Goal: Information Seeking & Learning: Compare options

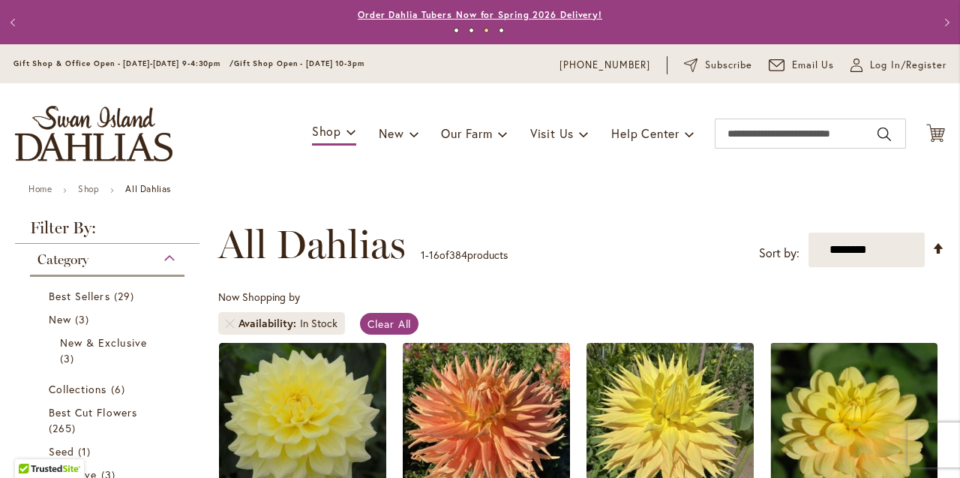
click at [549, 16] on link "Order Dahlia Tubers Now for Spring 2026 Delivery!" at bounding box center [480, 14] width 244 height 11
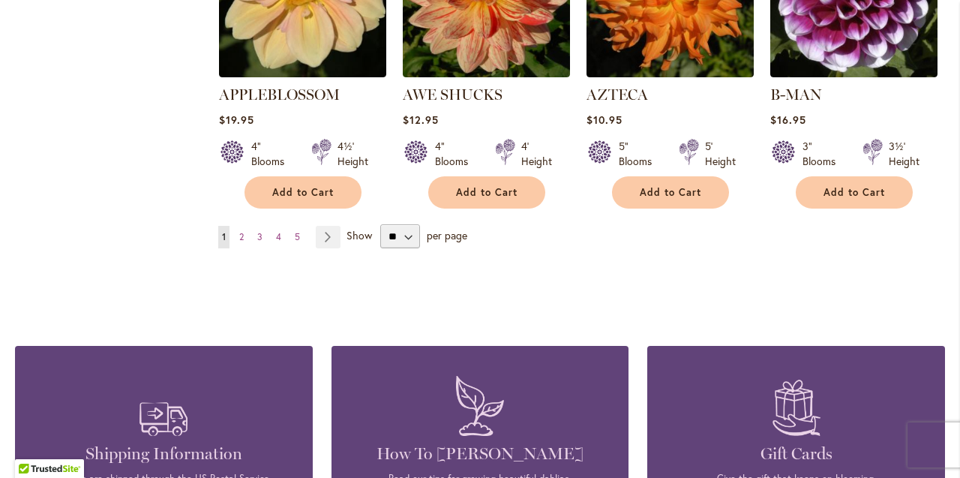
scroll to position [1431, 0]
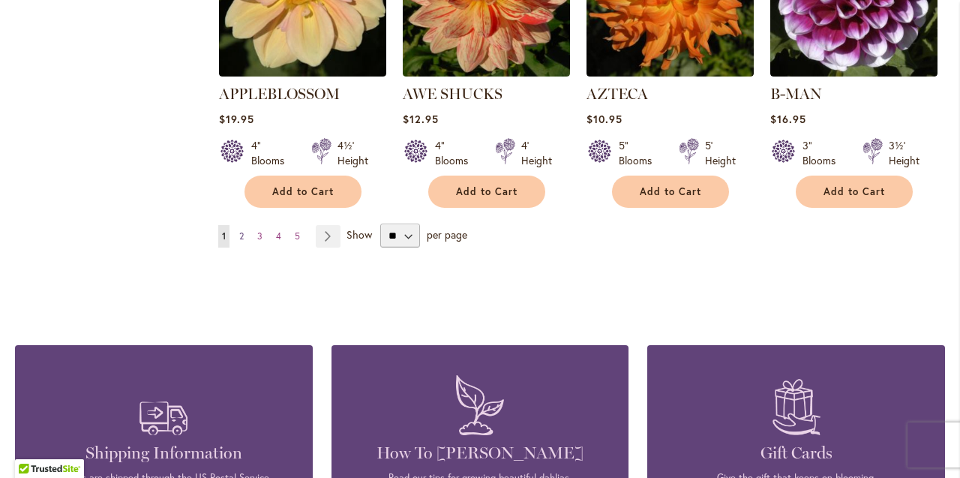
click at [242, 230] on span "2" at bounding box center [241, 235] width 4 height 11
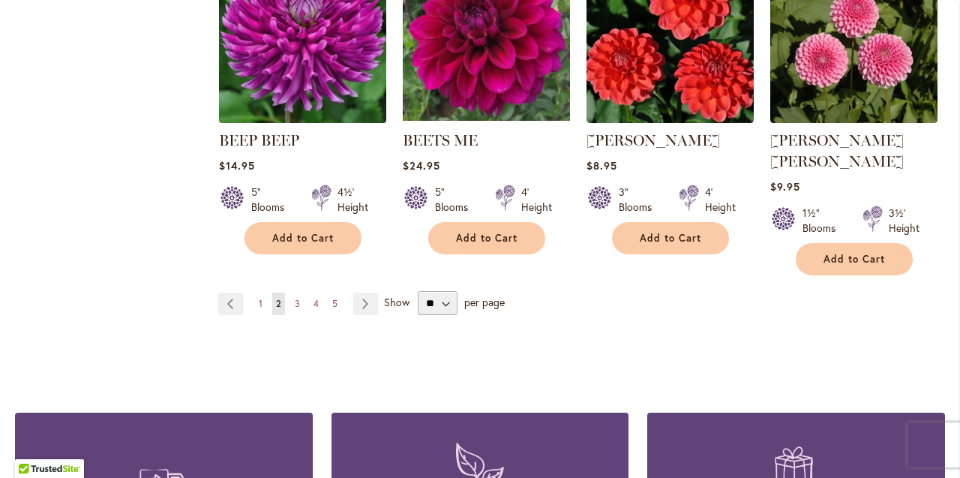
scroll to position [1366, 0]
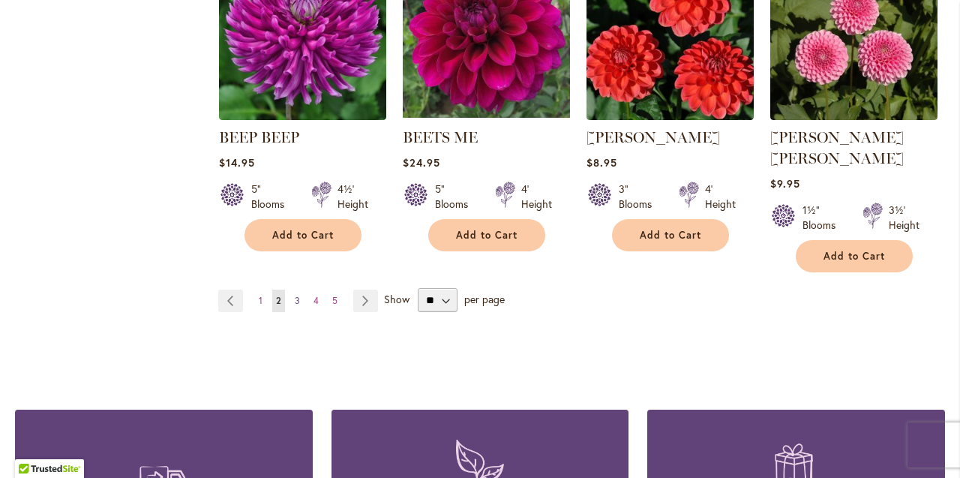
click at [296, 295] on span "3" at bounding box center [297, 300] width 5 height 11
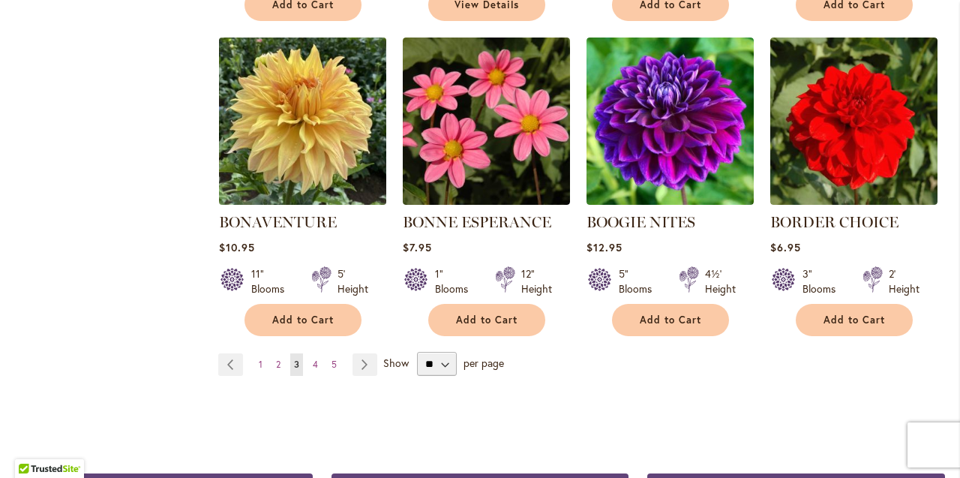
scroll to position [1286, 0]
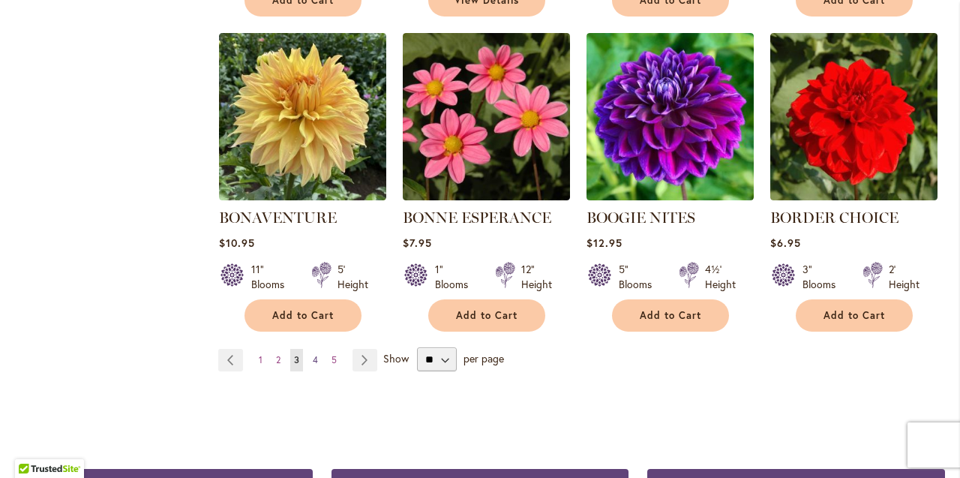
click at [315, 354] on span "4" at bounding box center [315, 359] width 5 height 11
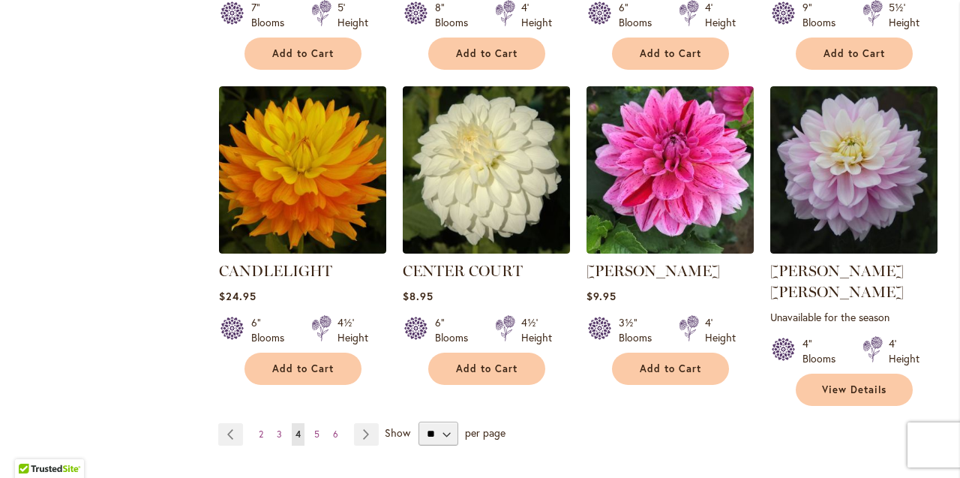
scroll to position [1255, 0]
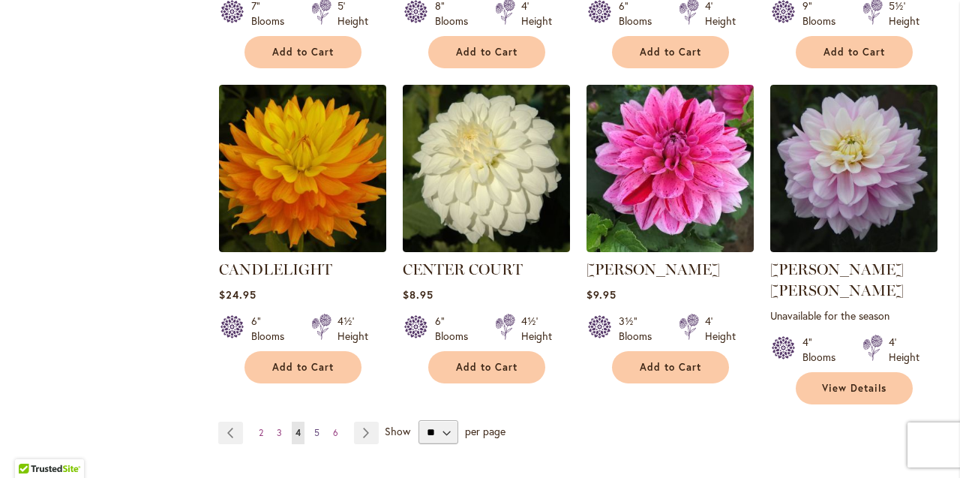
click at [315, 427] on span "5" at bounding box center [316, 432] width 5 height 11
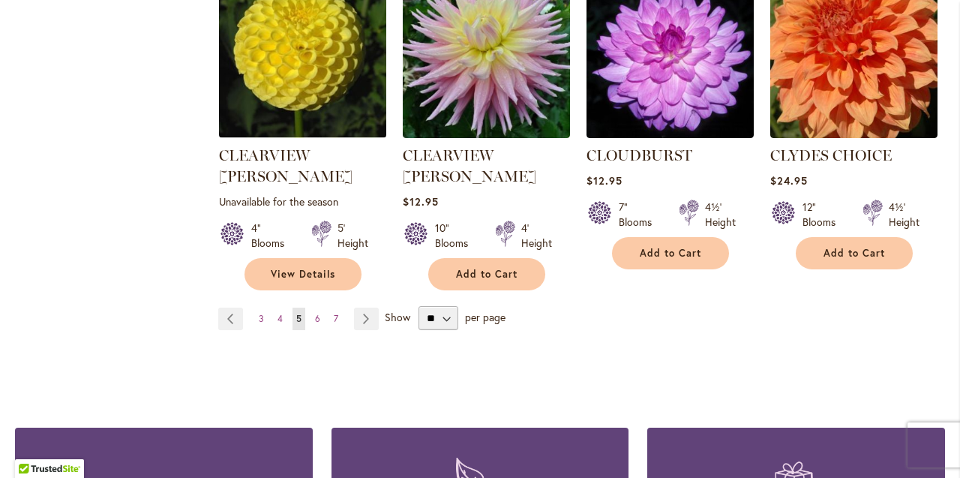
scroll to position [1391, 0]
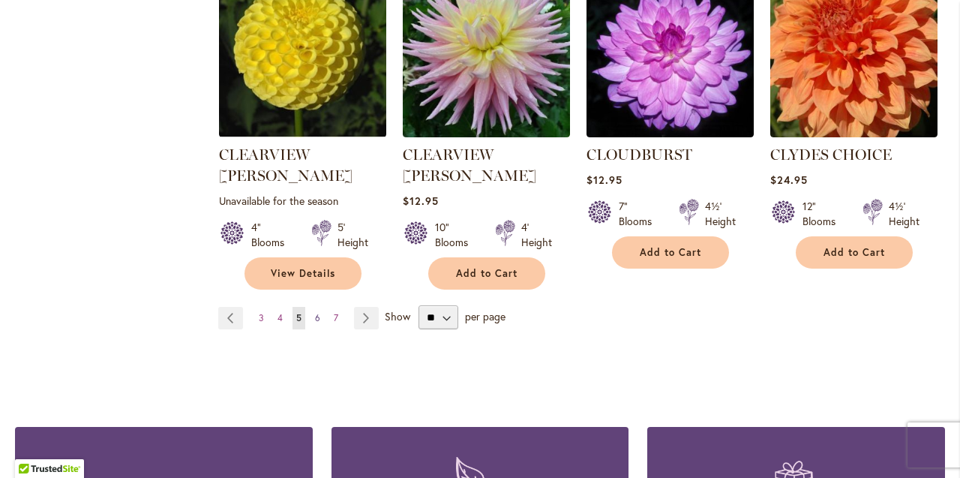
click at [317, 312] on span "6" at bounding box center [317, 317] width 5 height 11
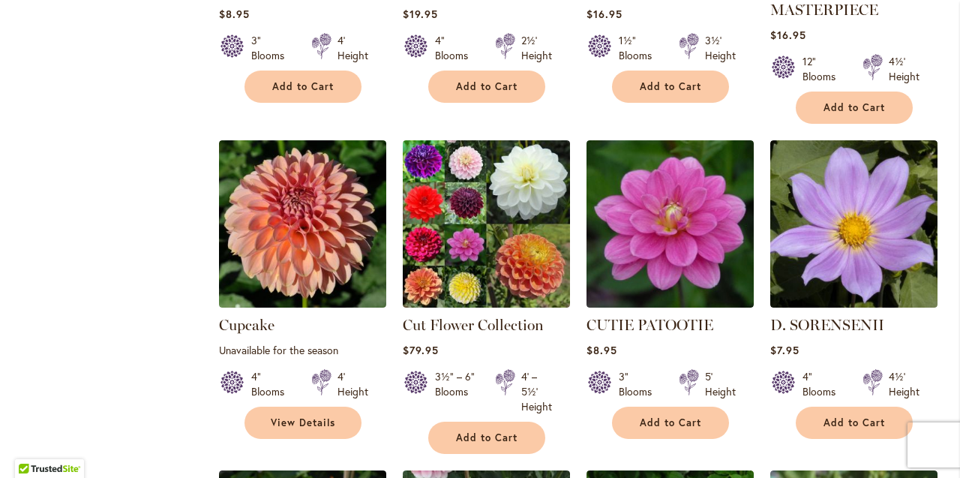
scroll to position [889, 0]
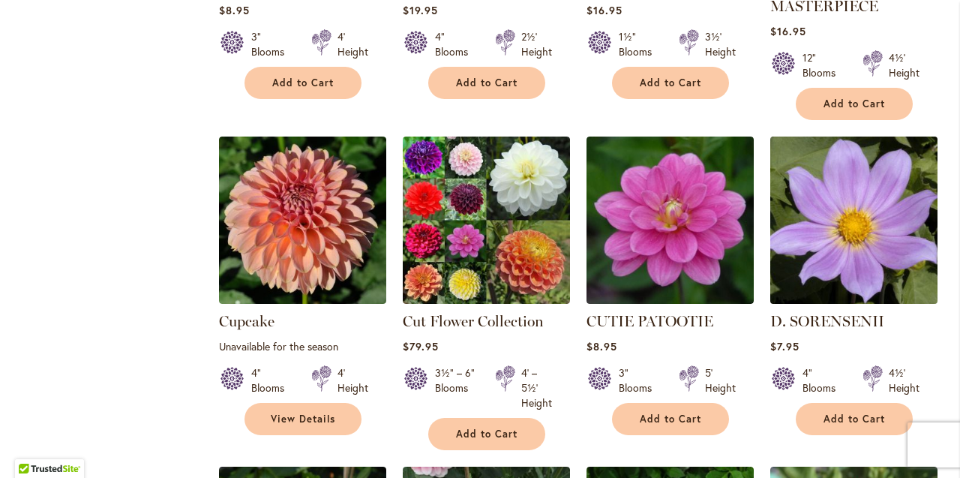
click at [817, 263] on img at bounding box center [853, 220] width 175 height 175
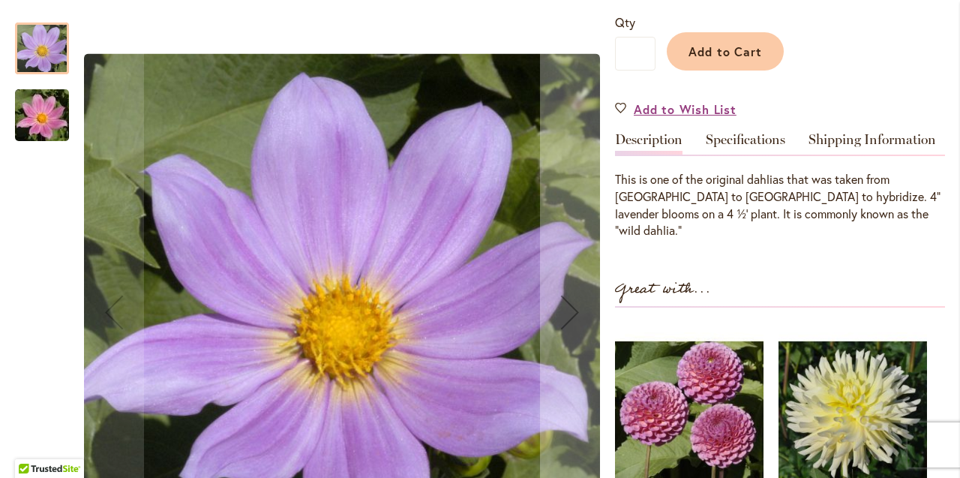
scroll to position [365, 0]
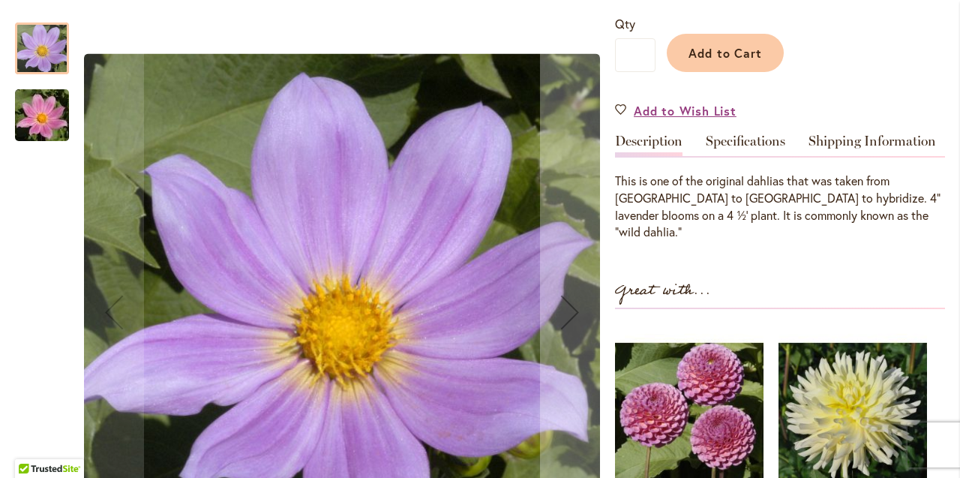
click at [40, 116] on img "D. SORENSENII" at bounding box center [42, 115] width 108 height 72
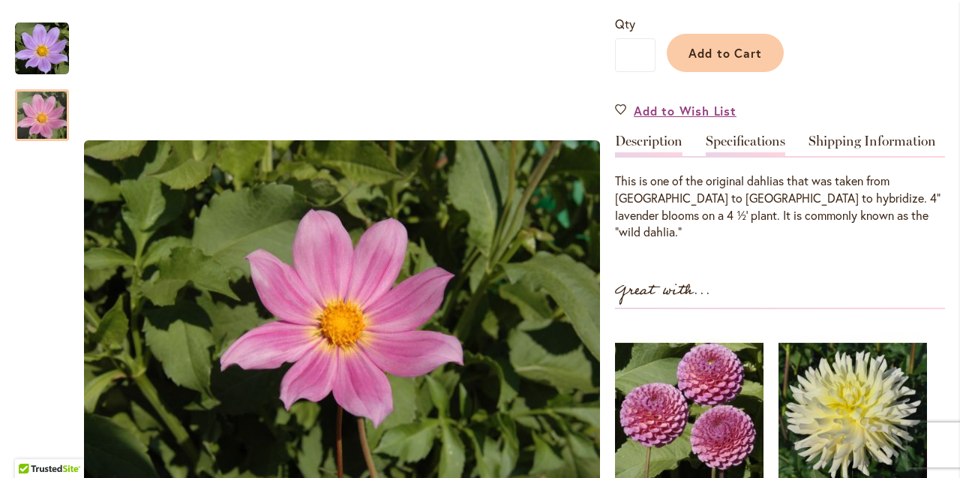
click at [742, 136] on link "Specifications" at bounding box center [745, 145] width 79 height 22
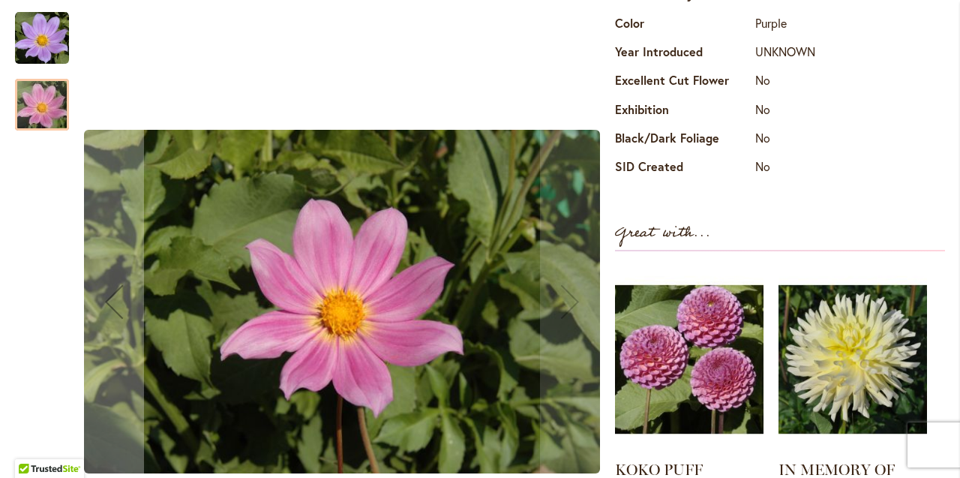
scroll to position [648, 0]
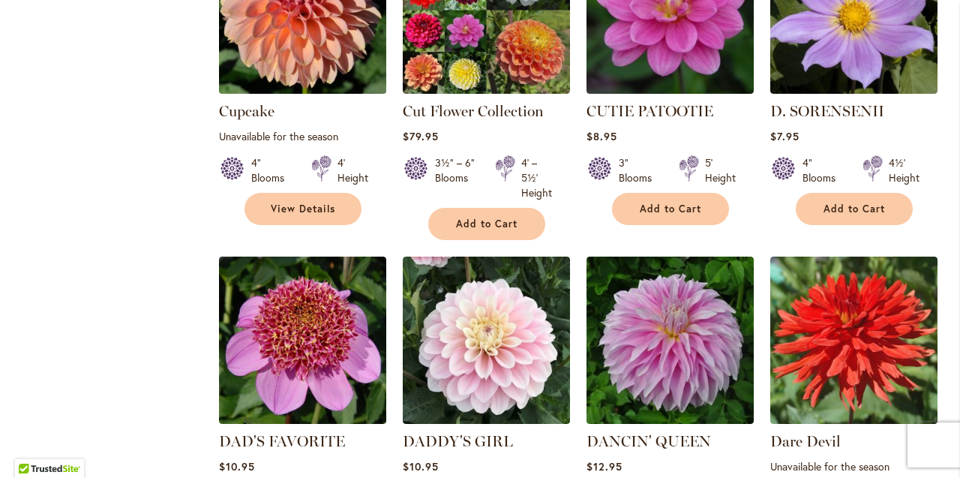
scroll to position [1099, 0]
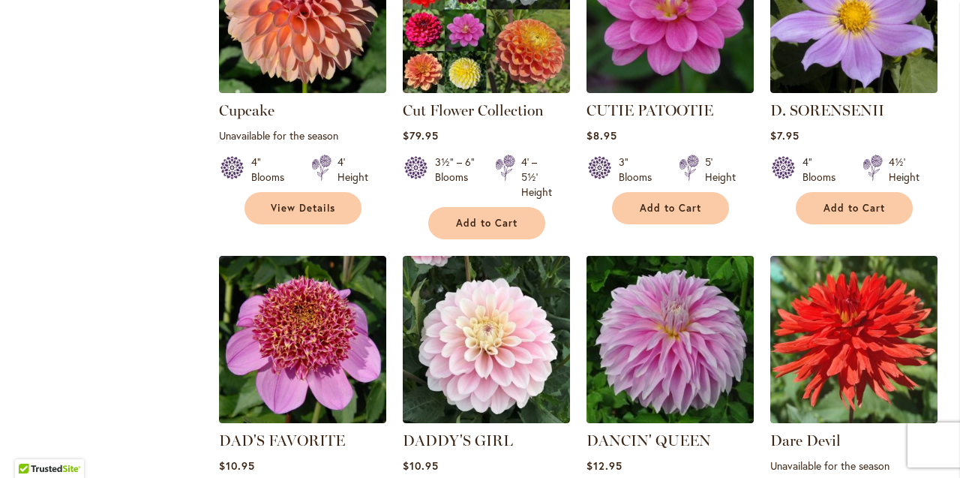
click at [660, 350] on img at bounding box center [669, 339] width 175 height 175
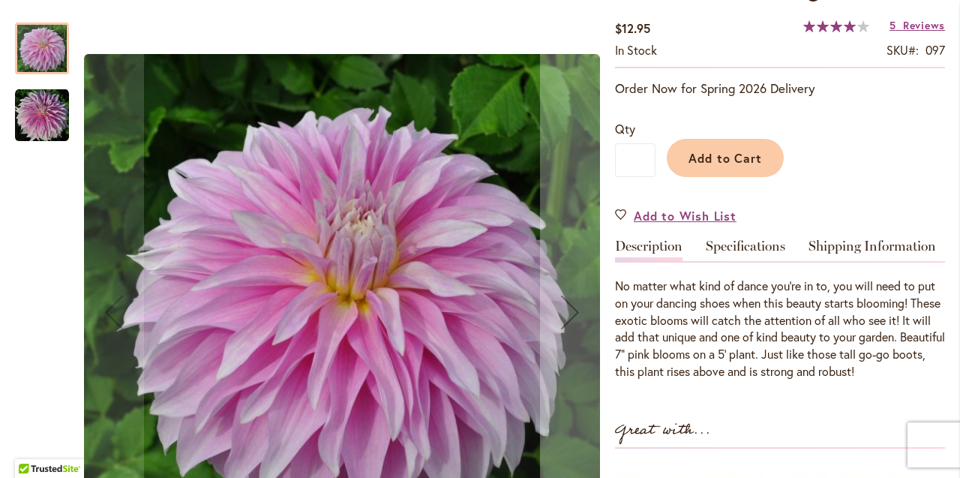
scroll to position [262, 0]
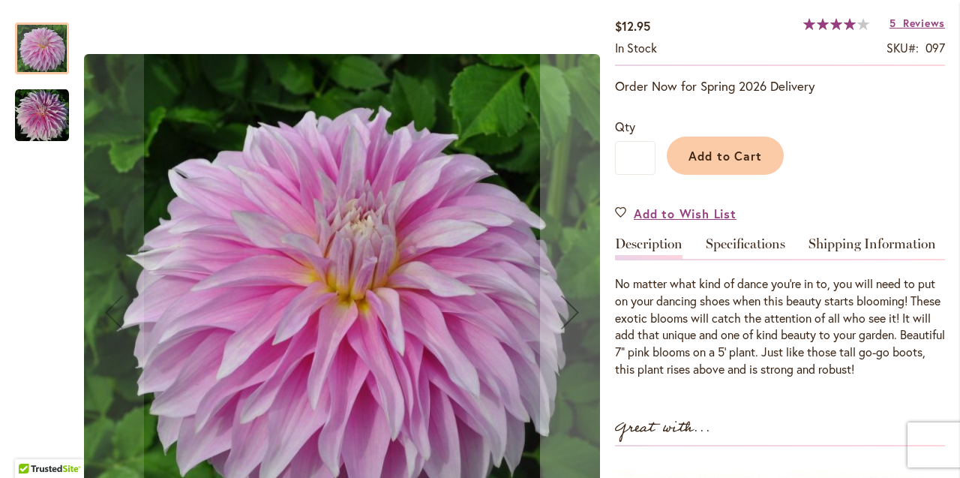
click at [38, 117] on img "Dancin' Queen" at bounding box center [42, 115] width 54 height 54
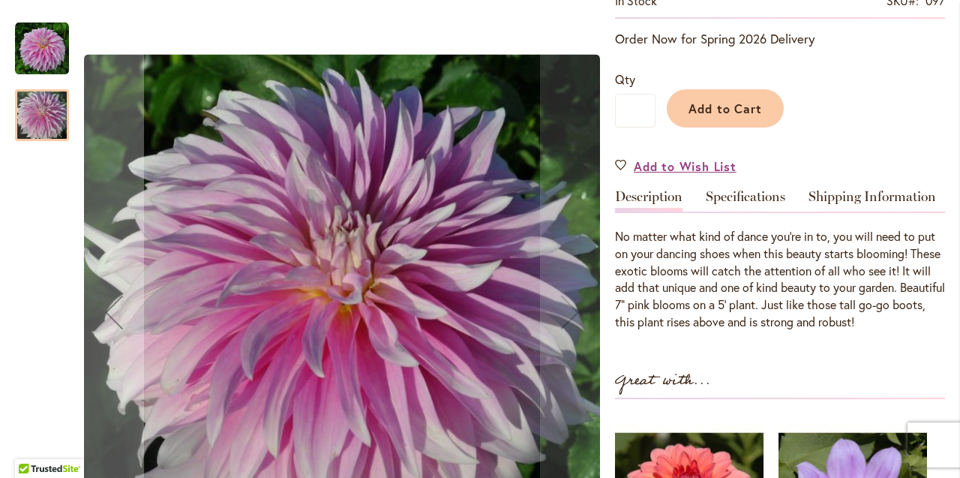
scroll to position [302, 0]
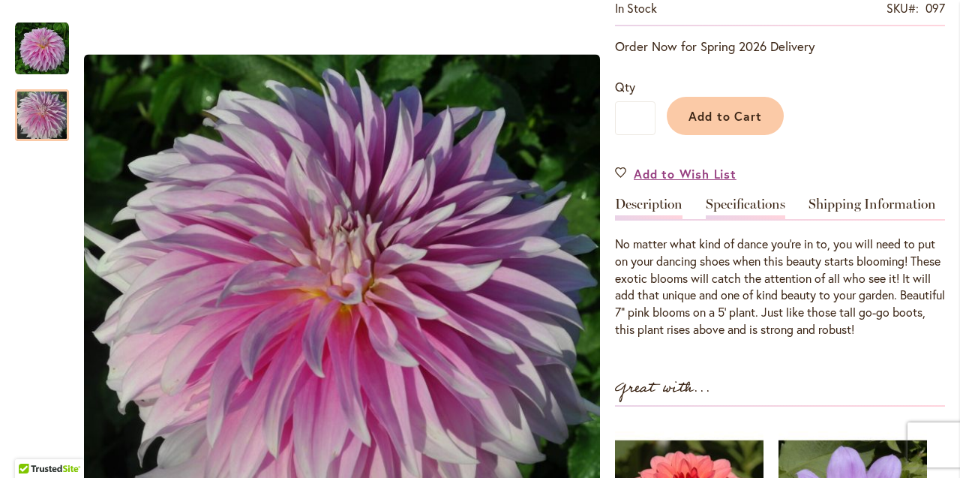
click at [733, 199] on link "Specifications" at bounding box center [745, 208] width 79 height 22
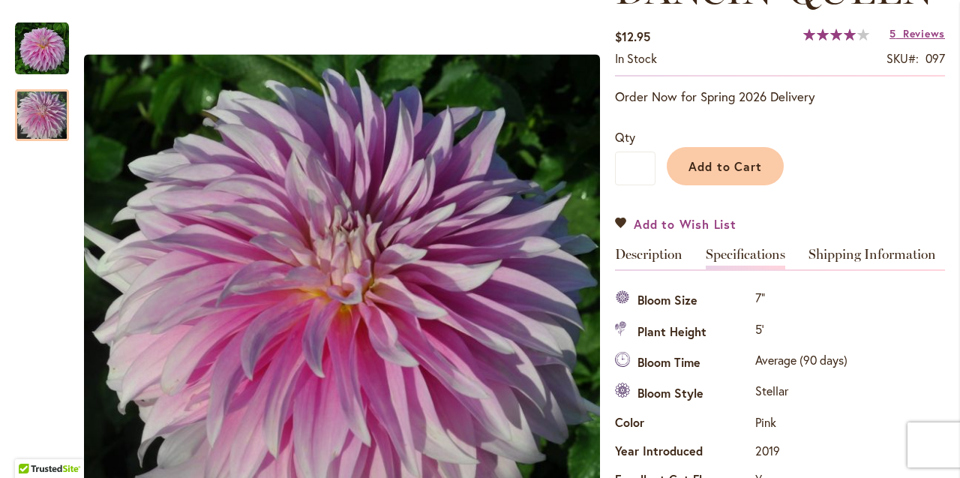
scroll to position [229, 0]
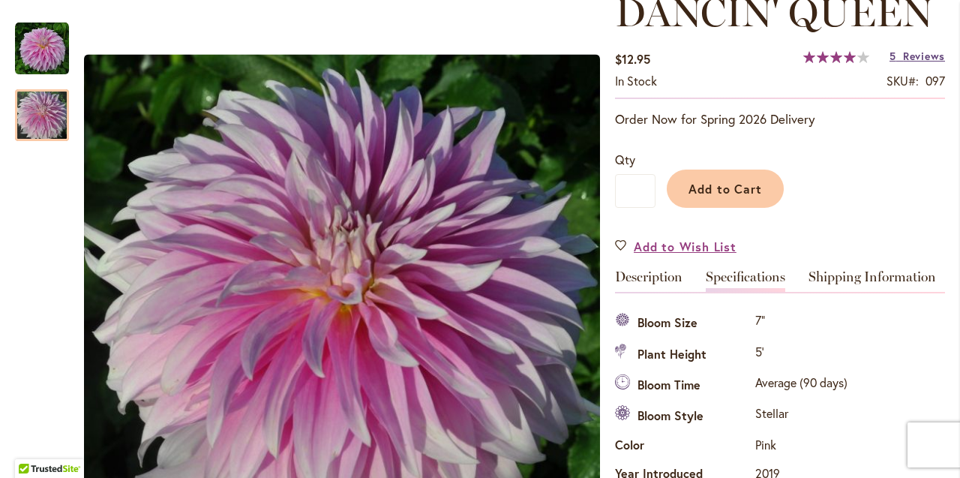
click at [920, 53] on span "Reviews" at bounding box center [924, 56] width 42 height 14
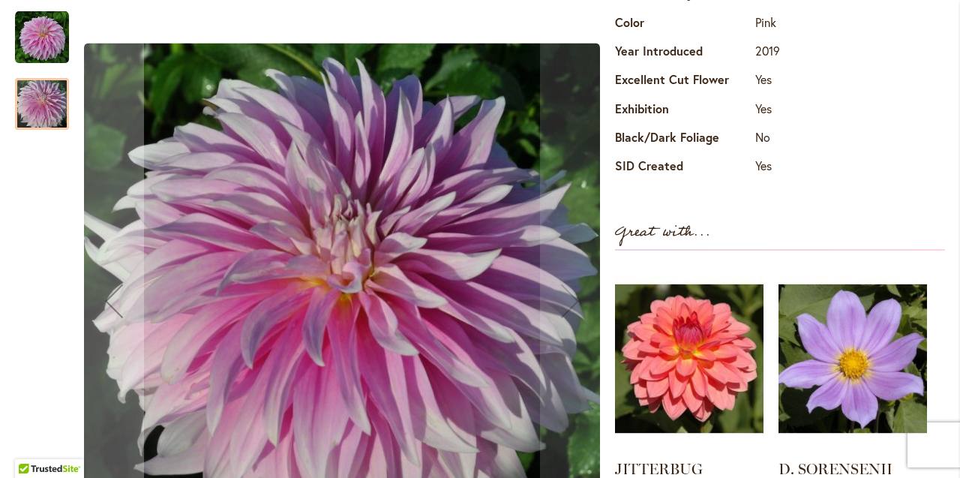
scroll to position [649, 0]
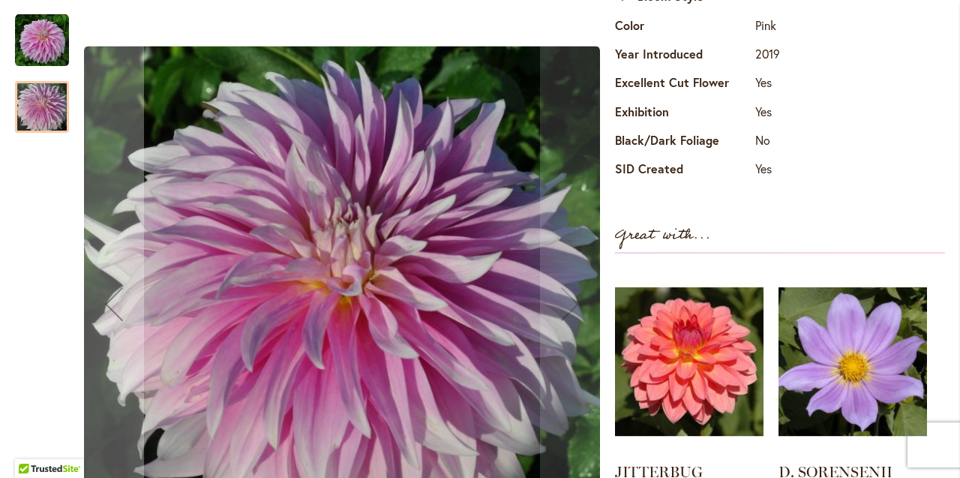
click at [34, 30] on img "Dancin' Queen" at bounding box center [42, 40] width 54 height 54
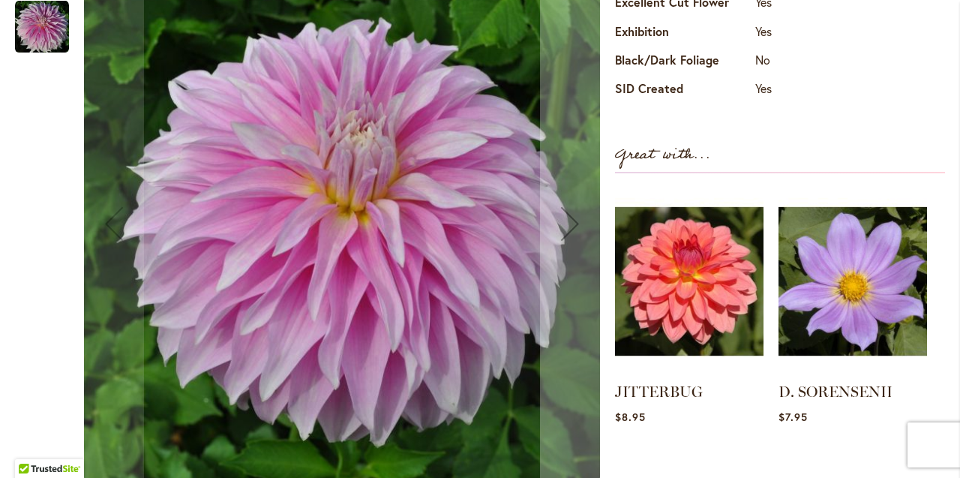
scroll to position [724, 0]
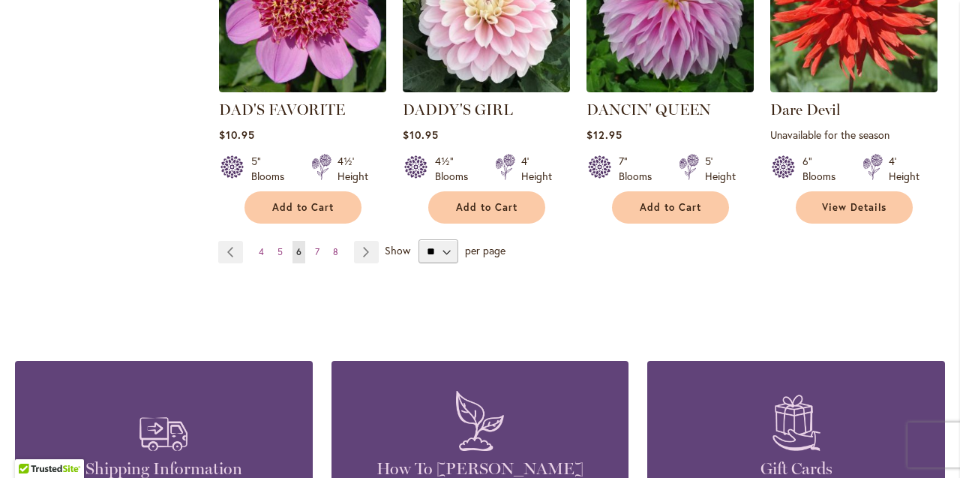
scroll to position [1432, 0]
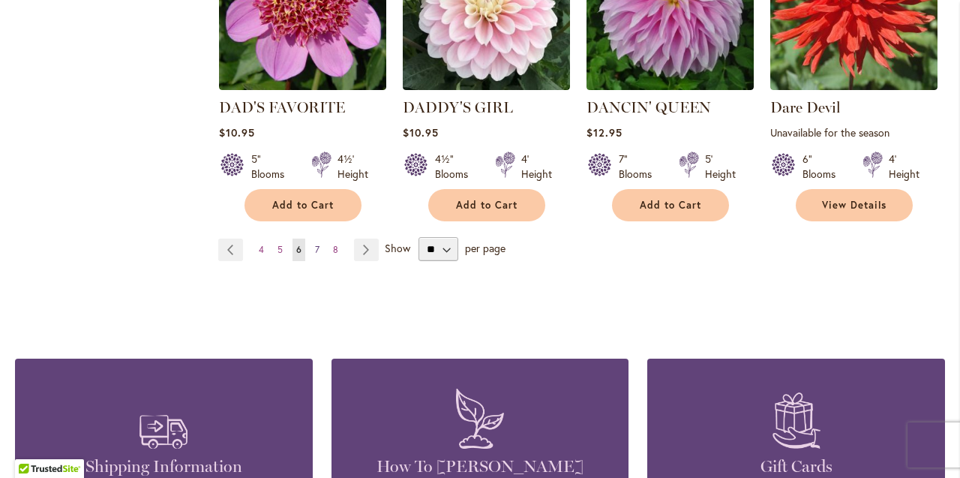
click at [316, 244] on span "7" at bounding box center [317, 249] width 4 height 11
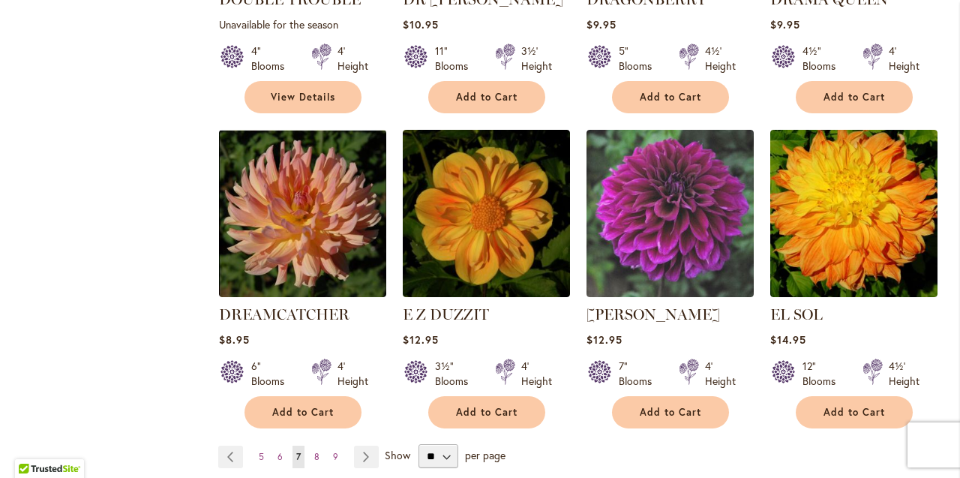
scroll to position [1236, 0]
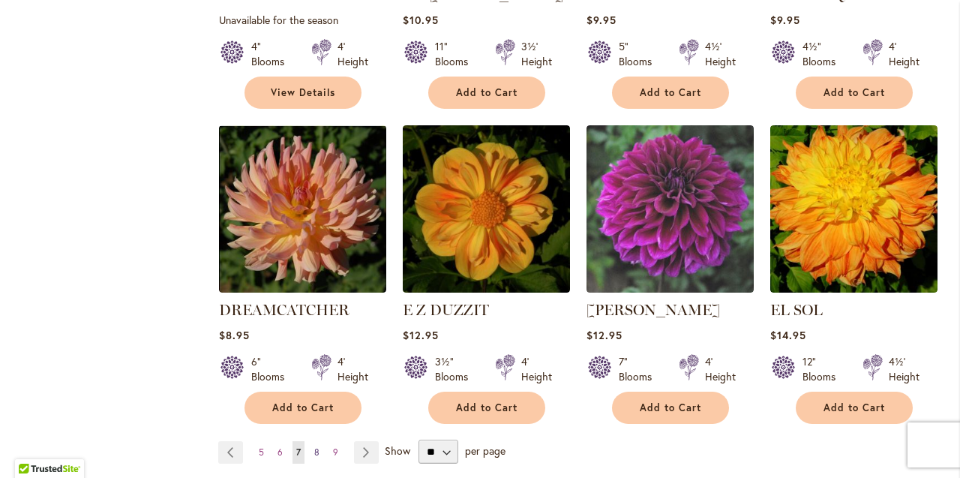
click at [314, 446] on span "8" at bounding box center [316, 451] width 5 height 11
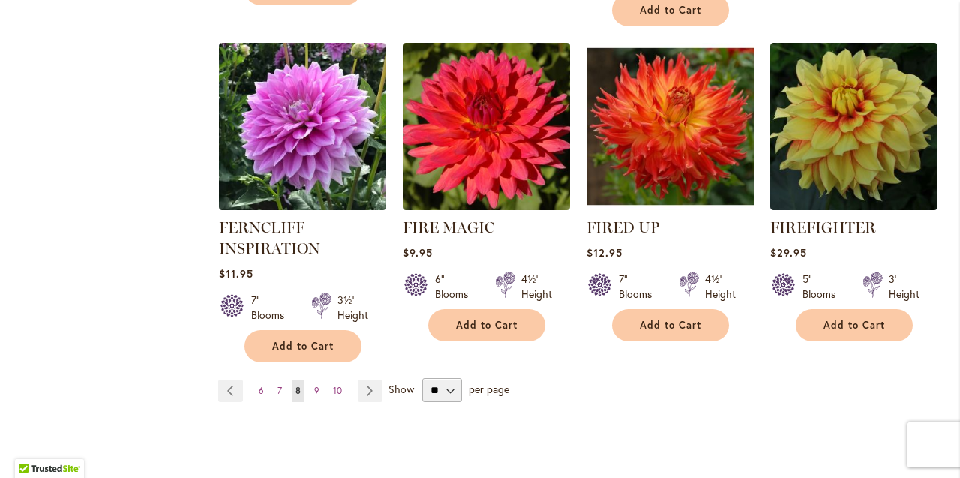
scroll to position [1313, 0]
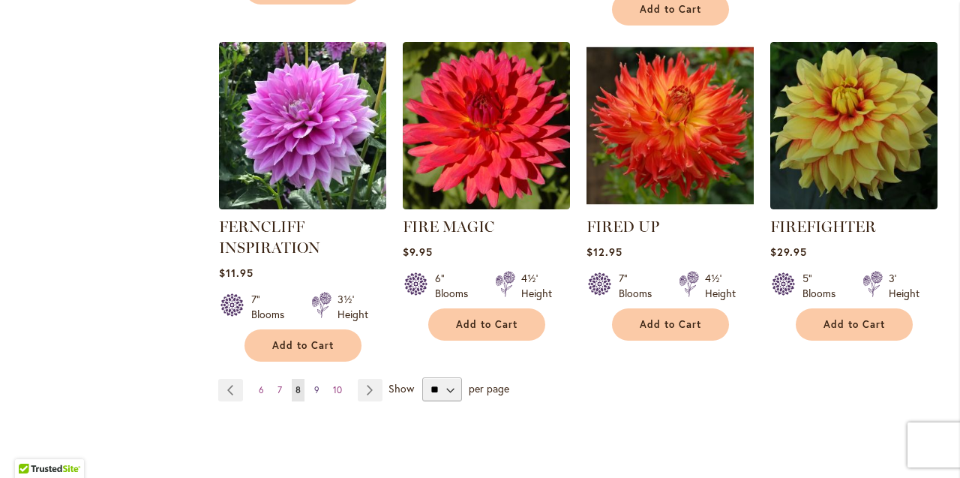
click at [316, 385] on span "9" at bounding box center [316, 389] width 5 height 11
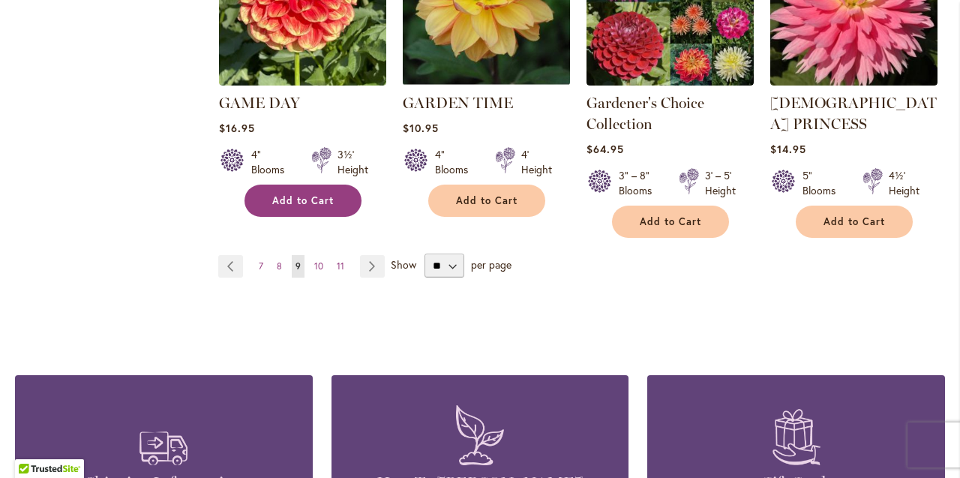
scroll to position [1465, 0]
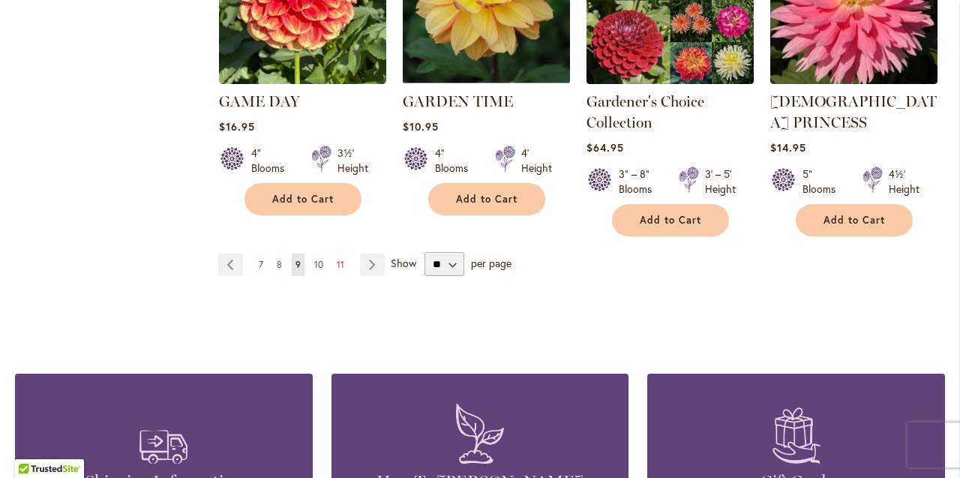
click at [318, 259] on span "10" at bounding box center [318, 264] width 9 height 11
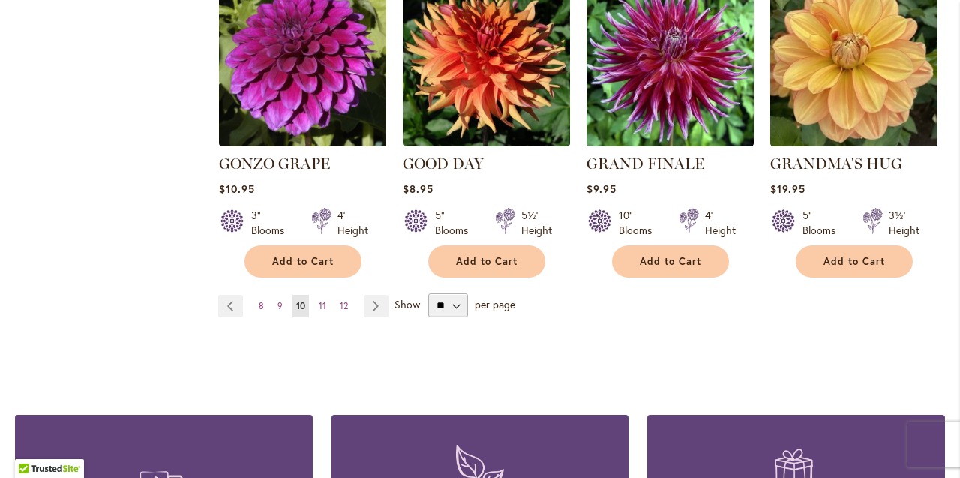
scroll to position [1362, 0]
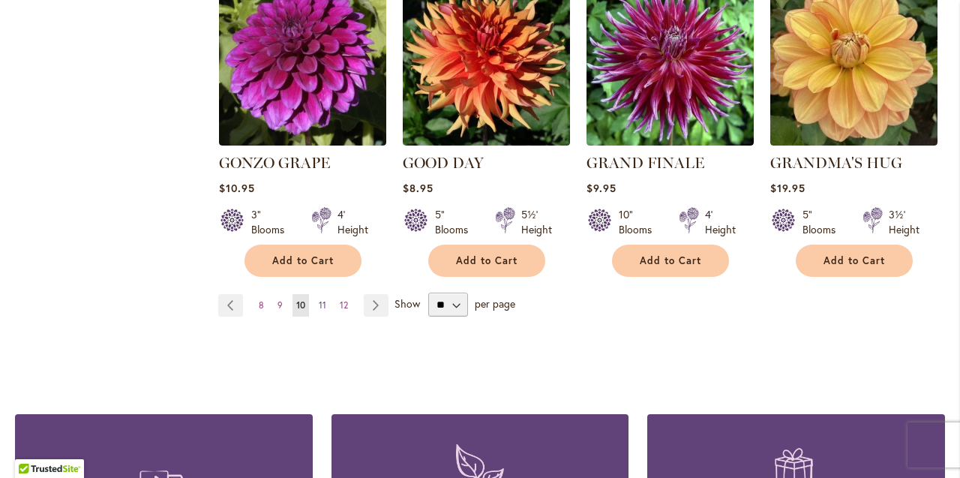
click at [320, 299] on span "11" at bounding box center [322, 304] width 7 height 11
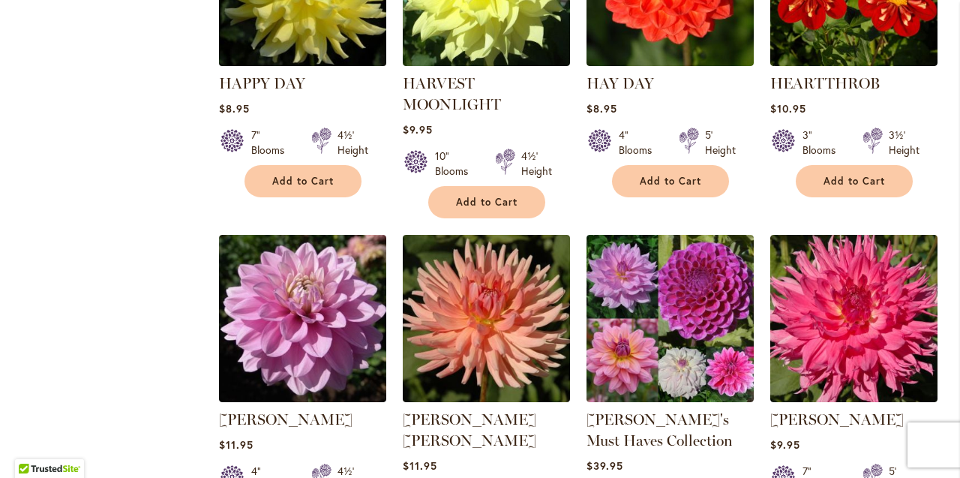
scroll to position [791, 0]
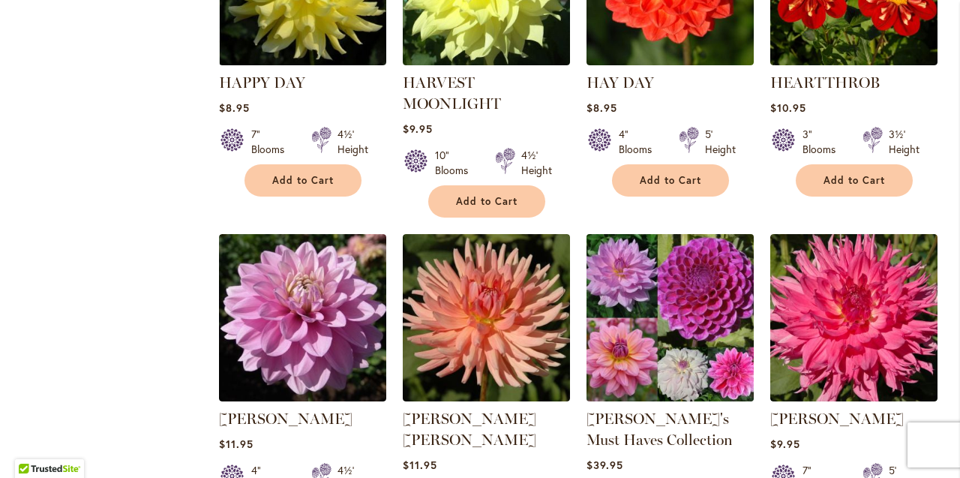
click at [661, 300] on img at bounding box center [669, 317] width 175 height 175
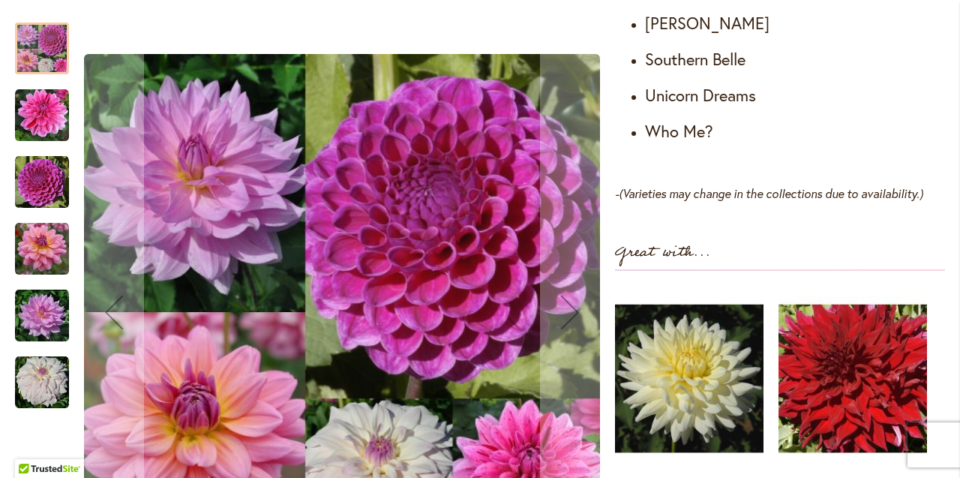
scroll to position [1086, 0]
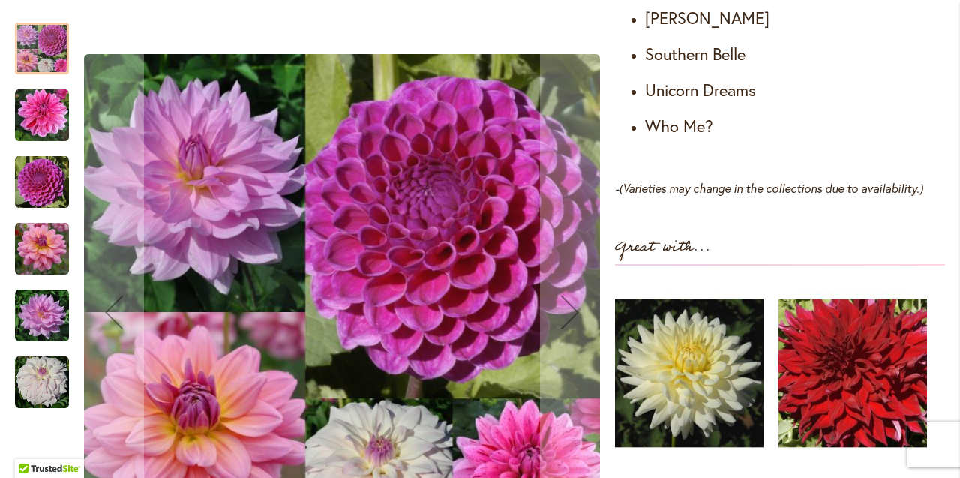
click at [34, 289] on img "UNICORN DREAMS" at bounding box center [42, 316] width 54 height 54
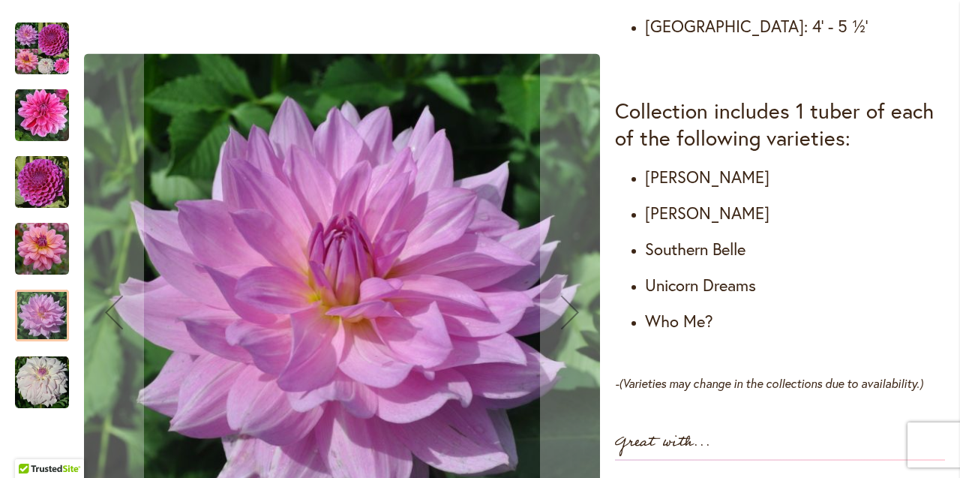
scroll to position [889, 0]
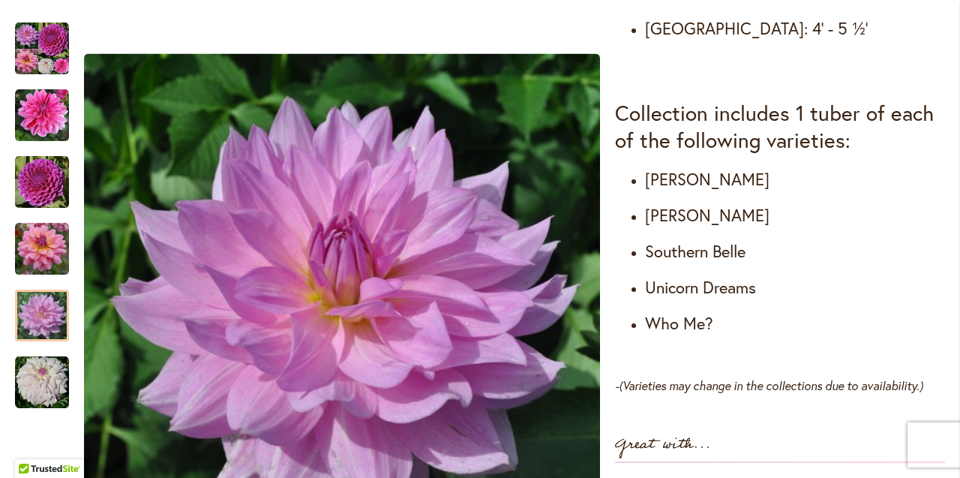
click at [662, 169] on h4 "Cha Ching" at bounding box center [795, 179] width 300 height 21
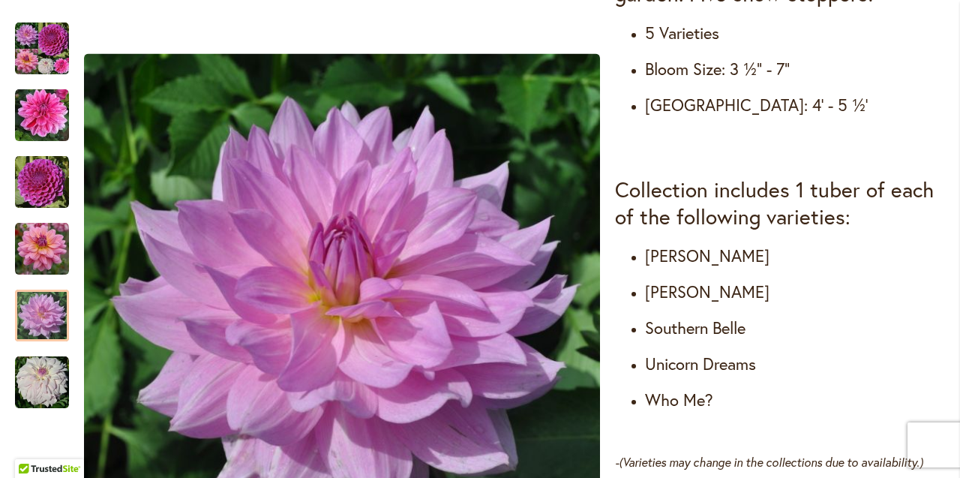
scroll to position [810, 0]
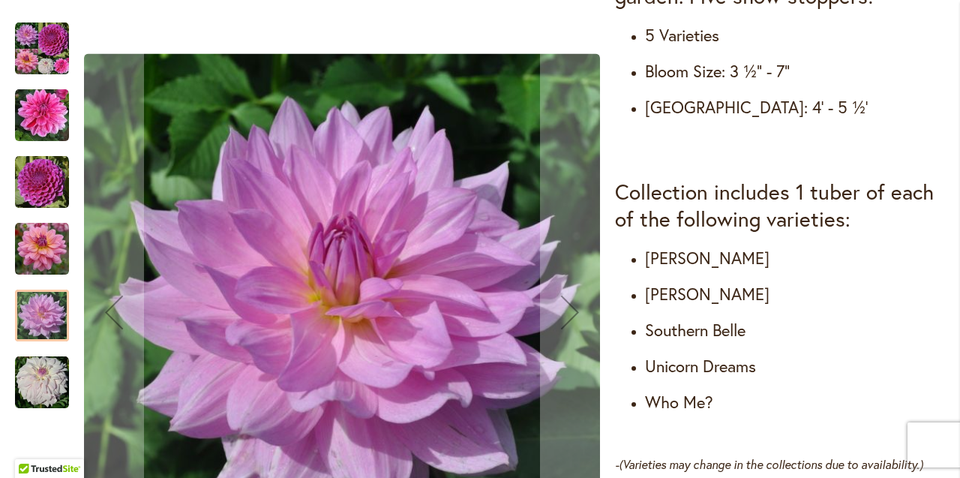
click at [40, 43] on img "Heather's Must Haves Collection" at bounding box center [42, 49] width 54 height 54
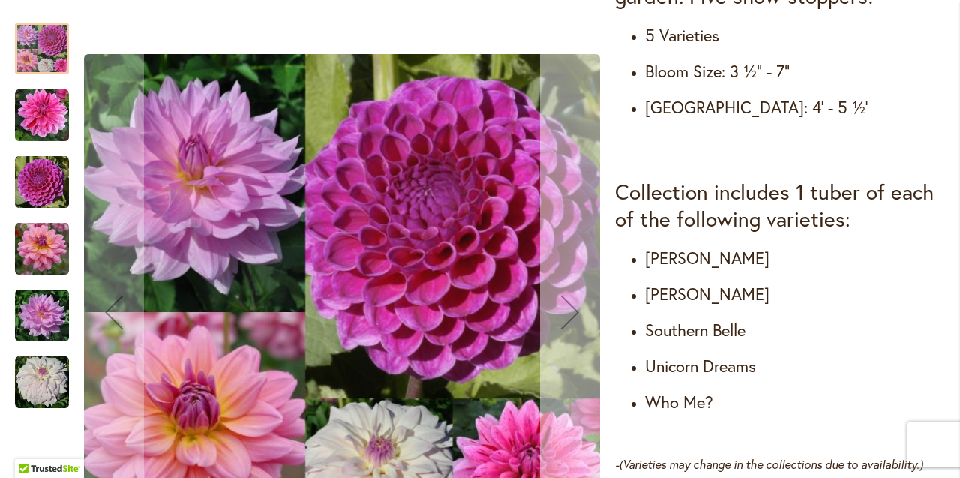
click at [575, 310] on div "Next" at bounding box center [570, 312] width 60 height 60
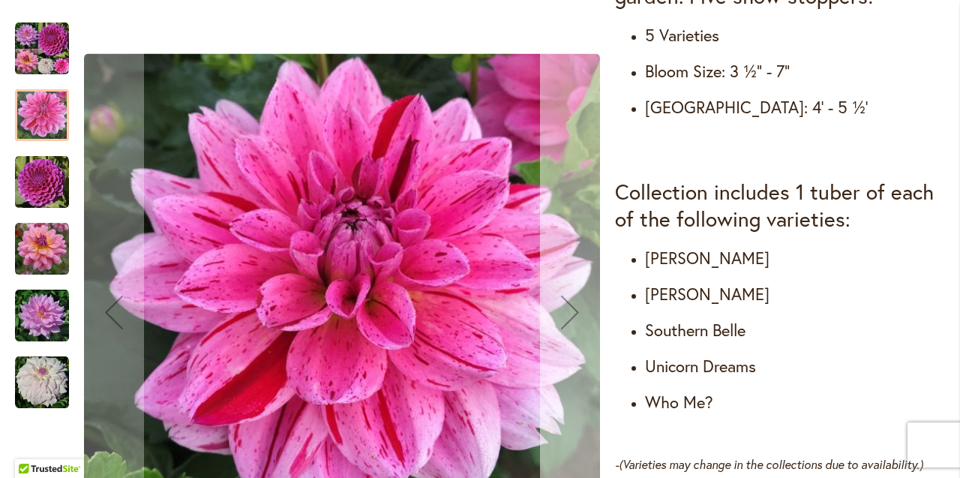
click at [575, 310] on div "Next" at bounding box center [570, 312] width 60 height 60
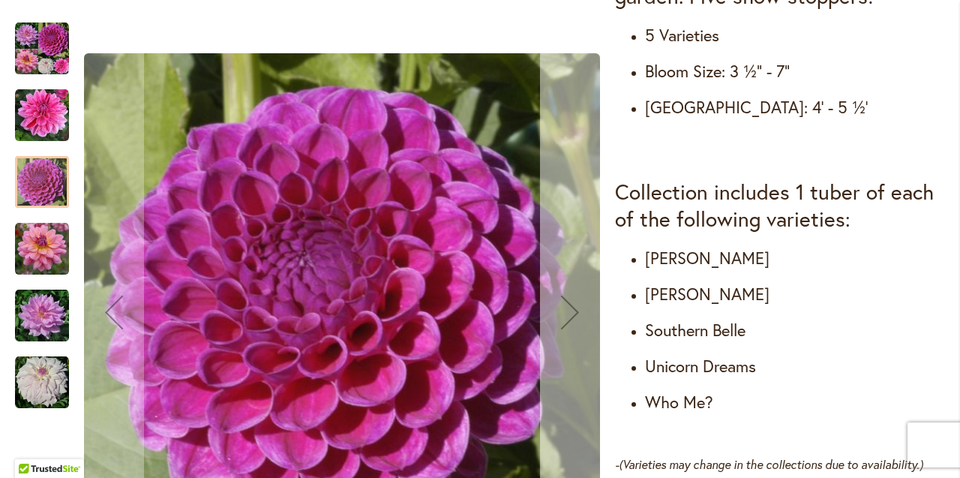
click at [575, 310] on div "Next" at bounding box center [570, 312] width 60 height 60
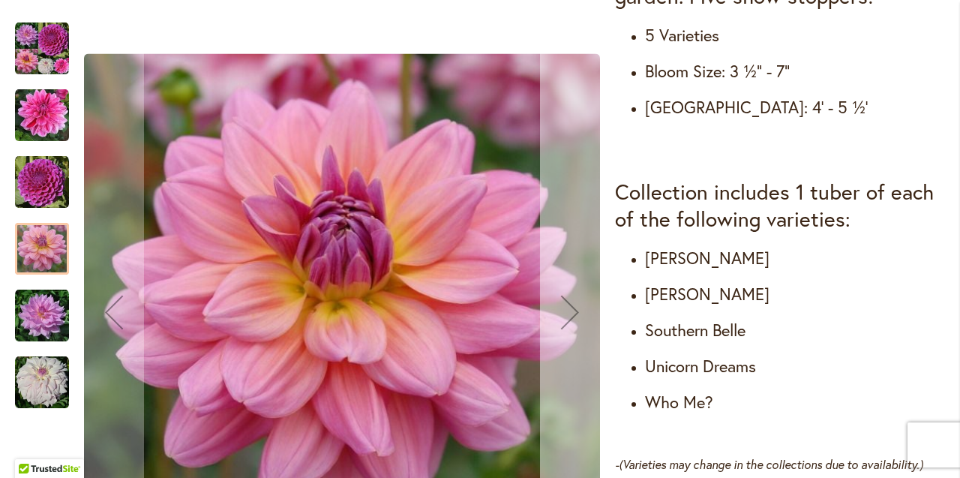
click at [574, 308] on div "Next" at bounding box center [570, 312] width 60 height 60
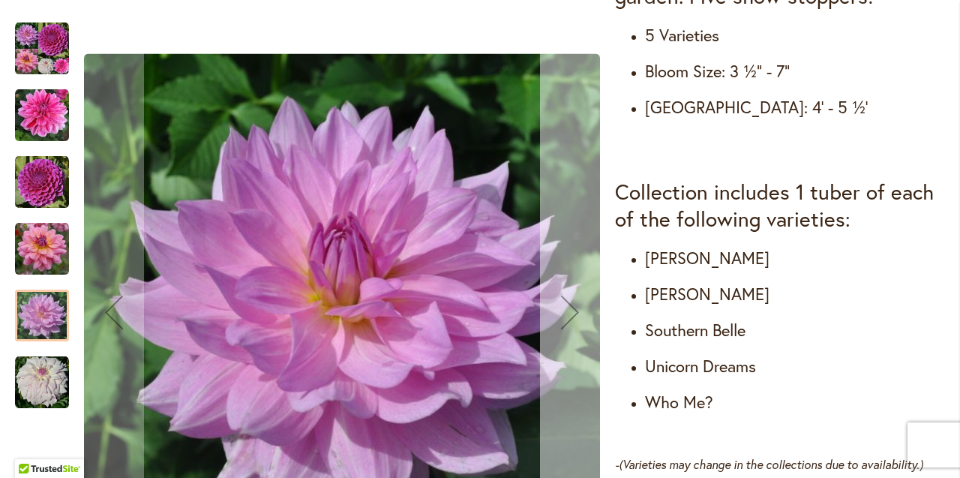
click at [574, 309] on div "Next" at bounding box center [570, 312] width 60 height 60
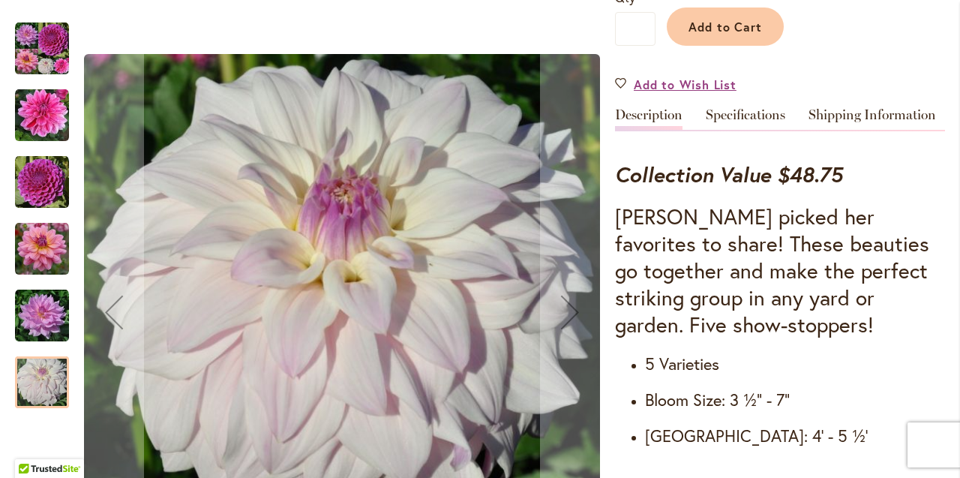
scroll to position [481, 0]
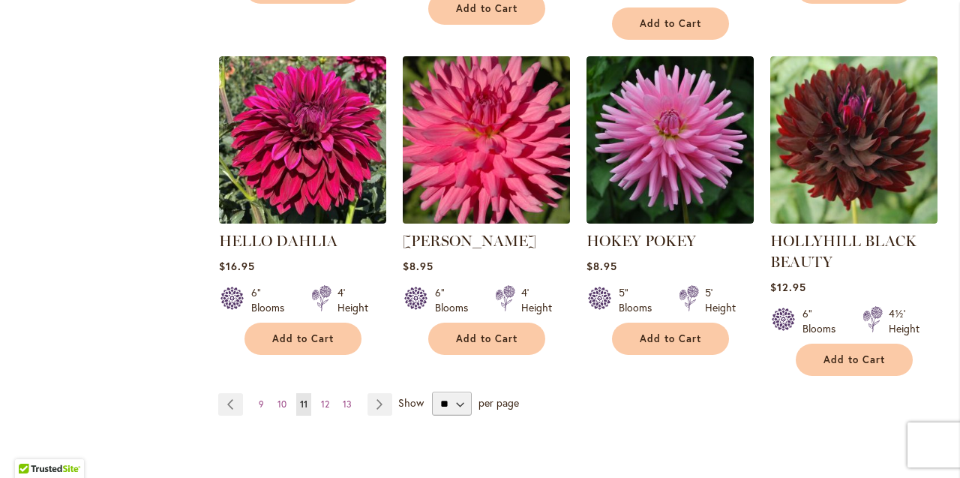
scroll to position [1321, 0]
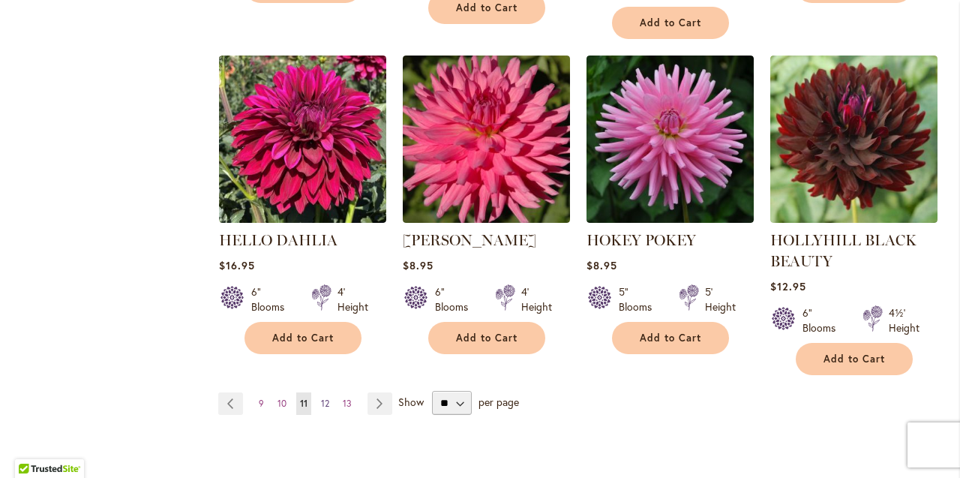
click at [325, 397] on span "12" at bounding box center [325, 402] width 8 height 11
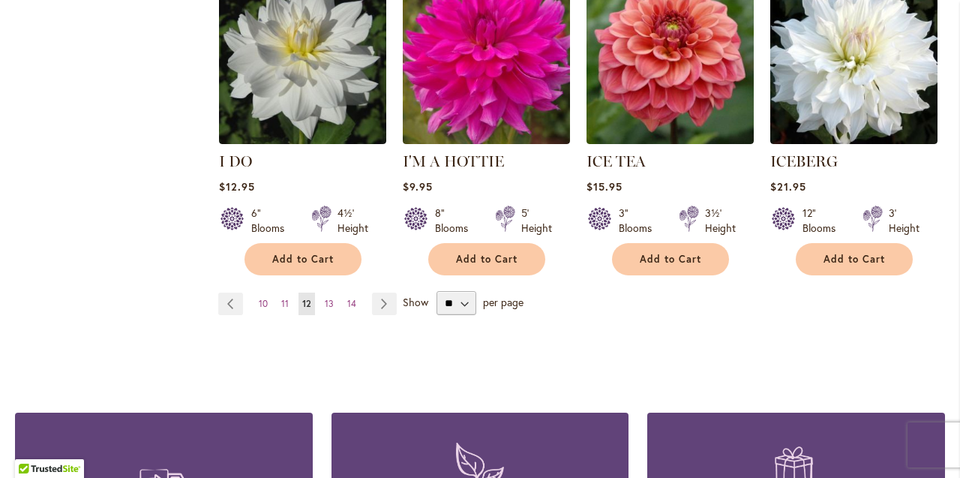
scroll to position [1364, 0]
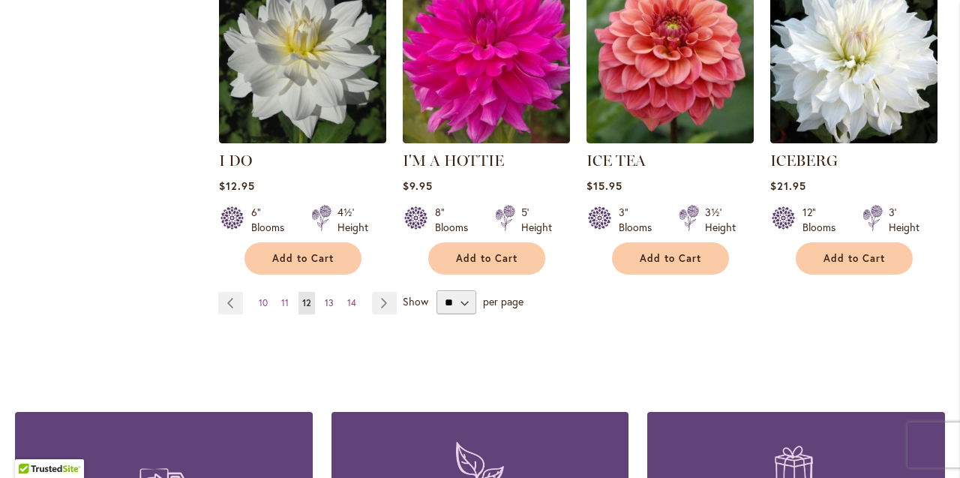
click at [329, 297] on span "13" at bounding box center [329, 302] width 9 height 11
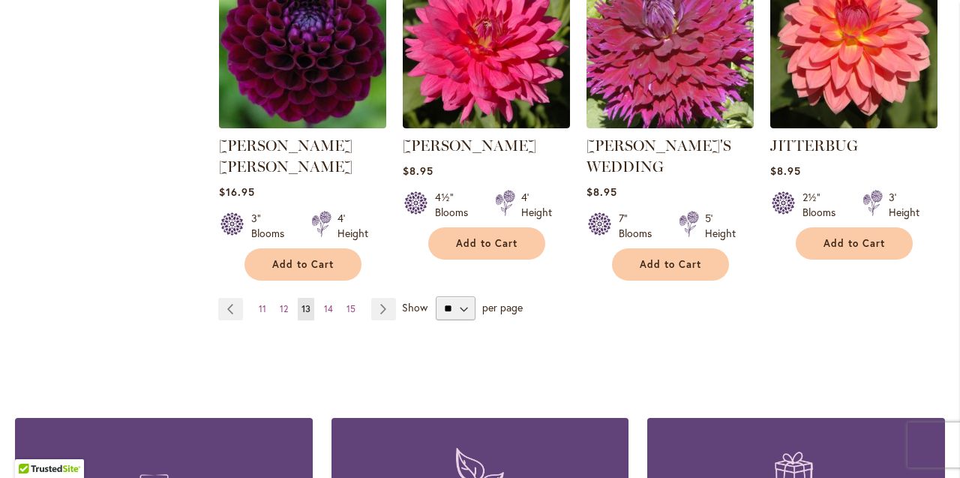
scroll to position [1397, 0]
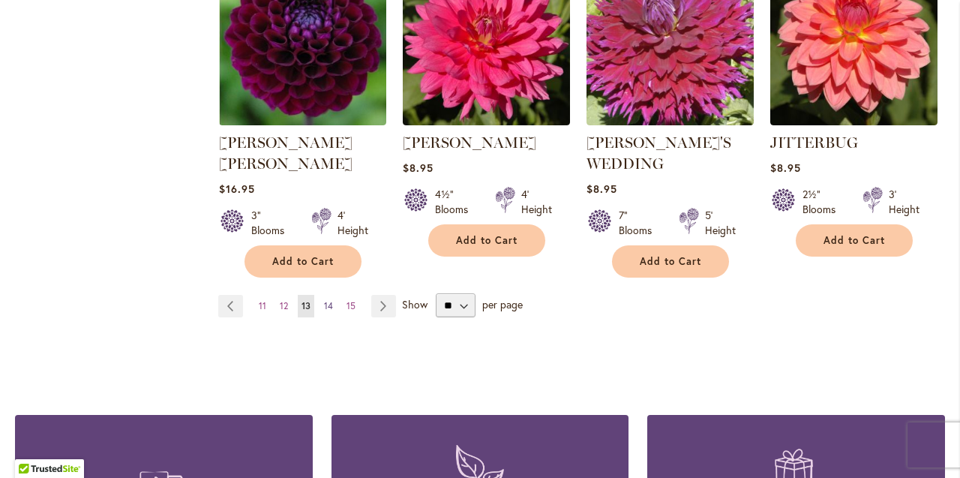
click at [329, 300] on span "14" at bounding box center [328, 305] width 9 height 11
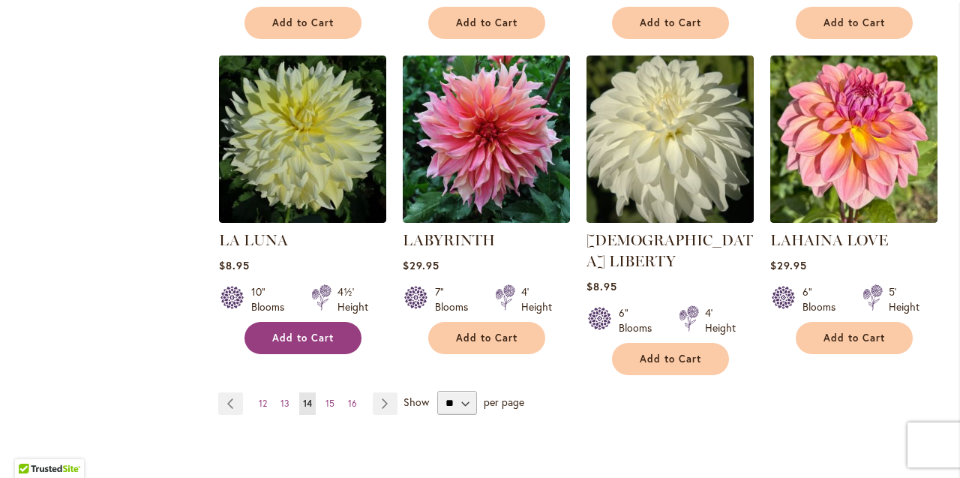
scroll to position [1264, 0]
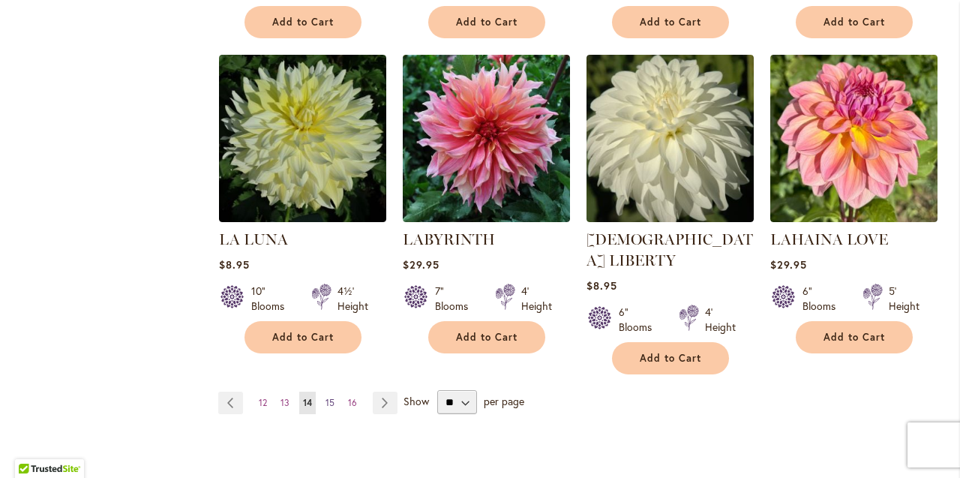
click at [331, 397] on span "15" at bounding box center [329, 402] width 9 height 11
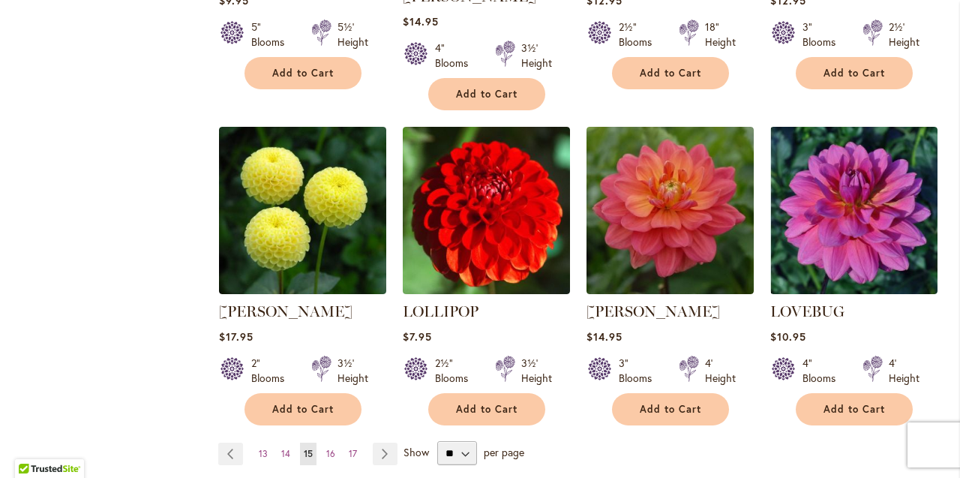
scroll to position [1243, 0]
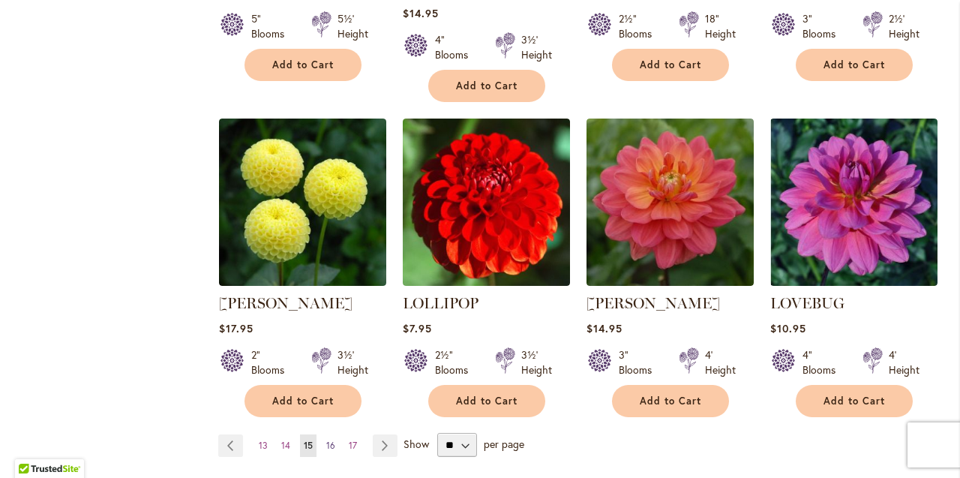
click at [331, 439] on span "16" at bounding box center [330, 444] width 9 height 11
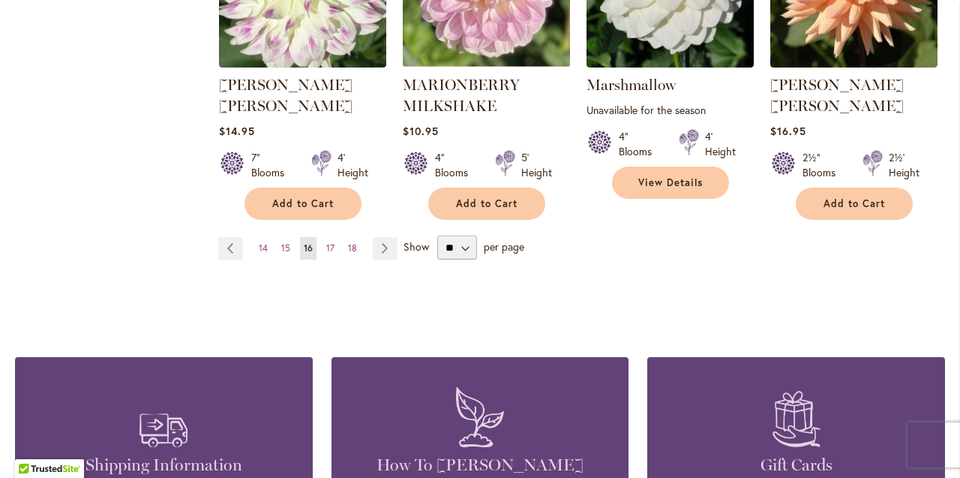
scroll to position [1442, 0]
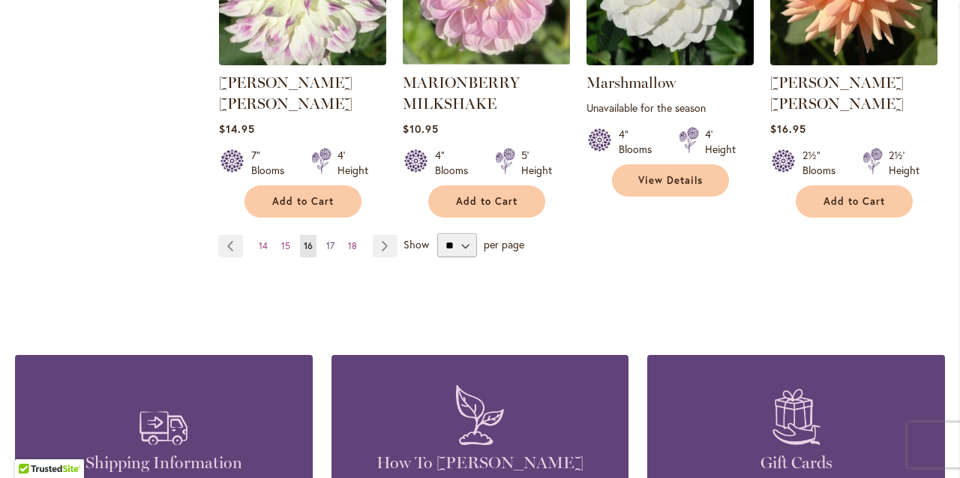
click at [329, 240] on span "17" at bounding box center [330, 245] width 8 height 11
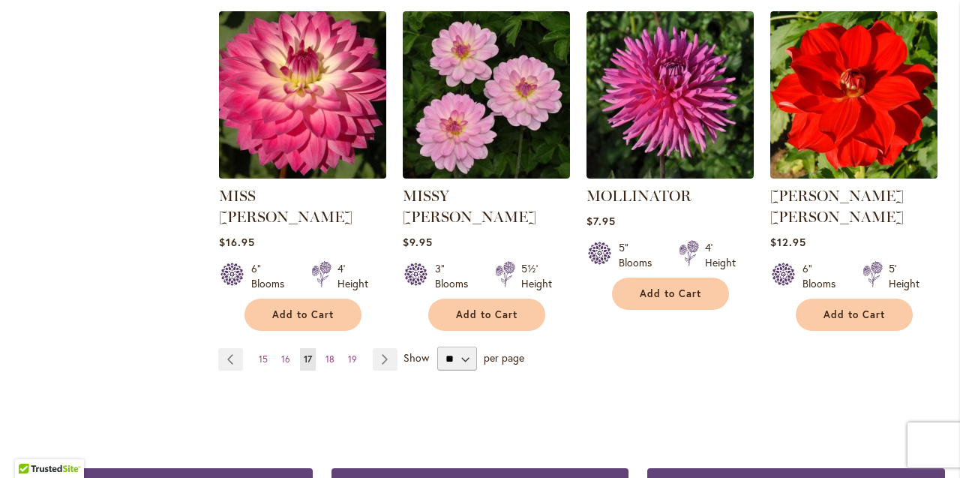
scroll to position [1309, 0]
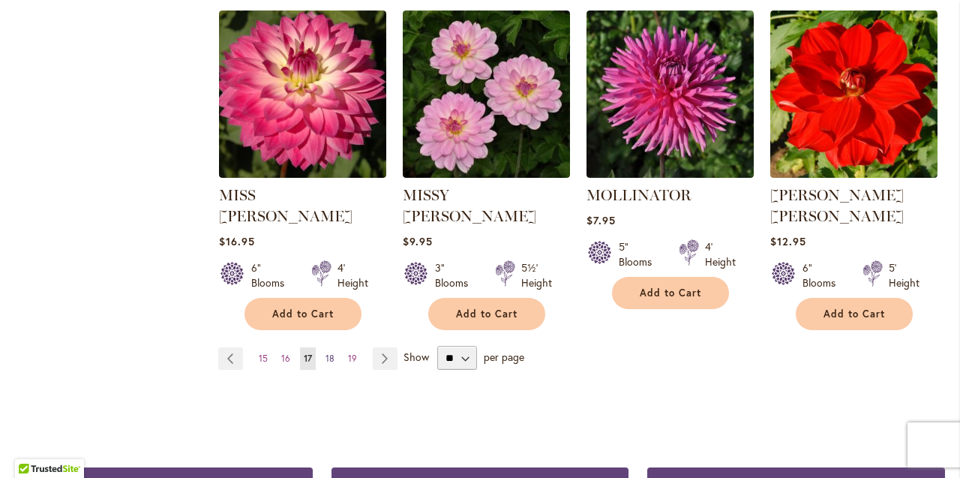
click at [331, 352] on span "18" at bounding box center [329, 357] width 9 height 11
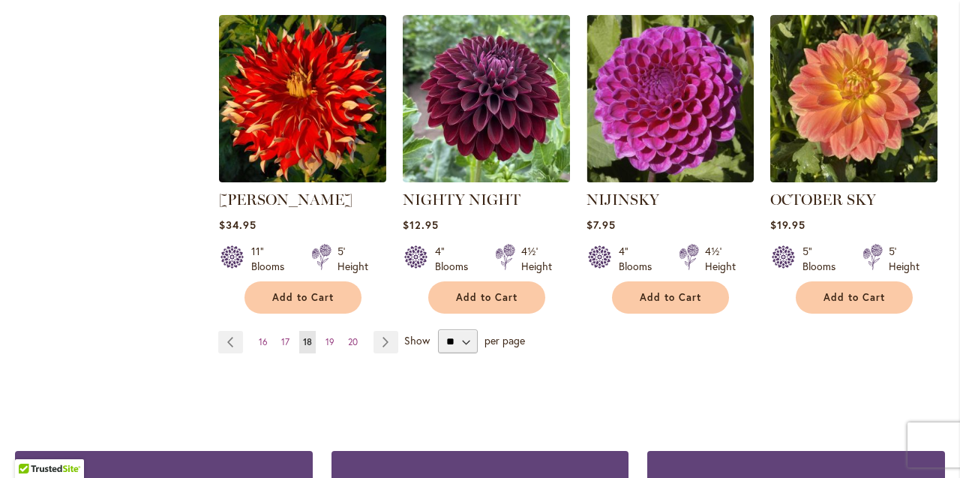
scroll to position [1318, 0]
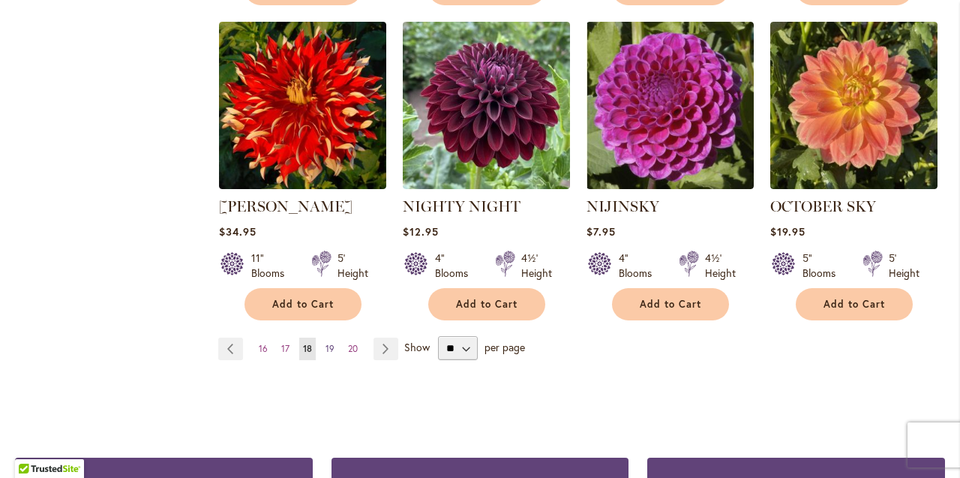
click at [328, 343] on span "19" at bounding box center [329, 348] width 9 height 11
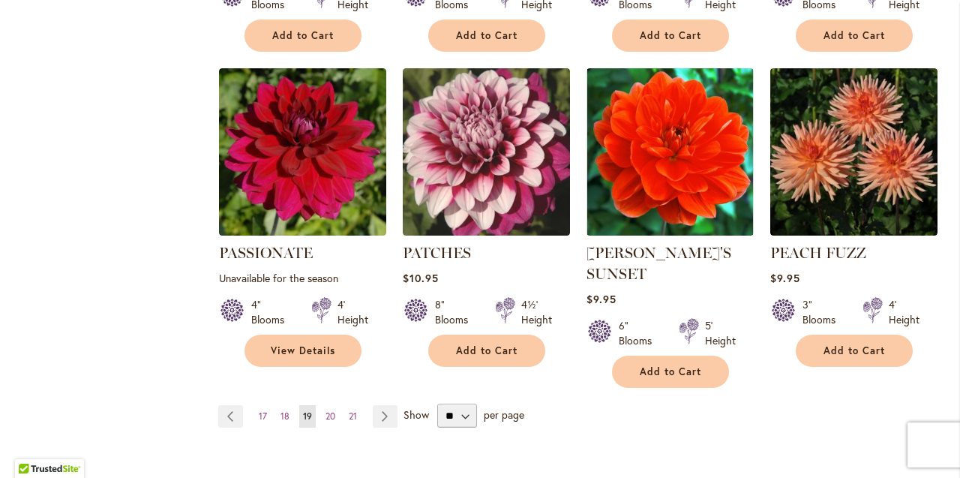
scroll to position [1291, 0]
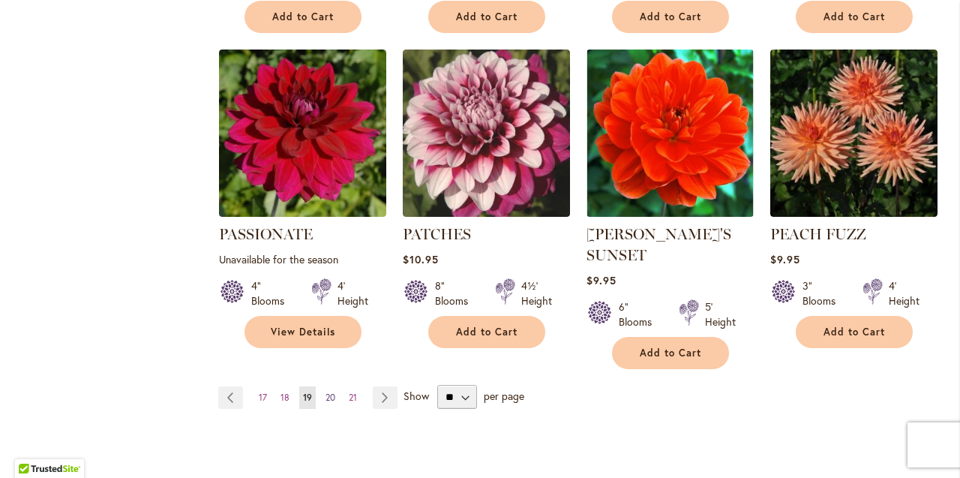
click at [328, 391] on span "20" at bounding box center [330, 396] width 10 height 11
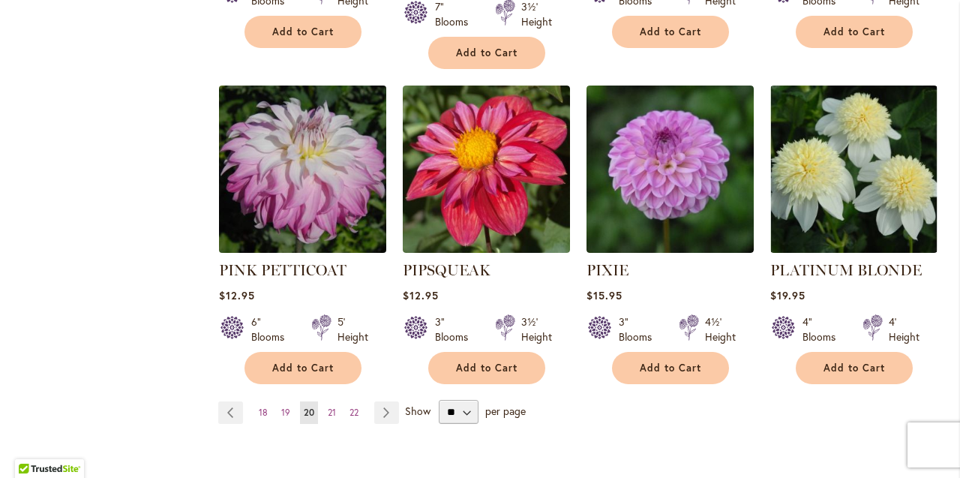
scroll to position [1297, 0]
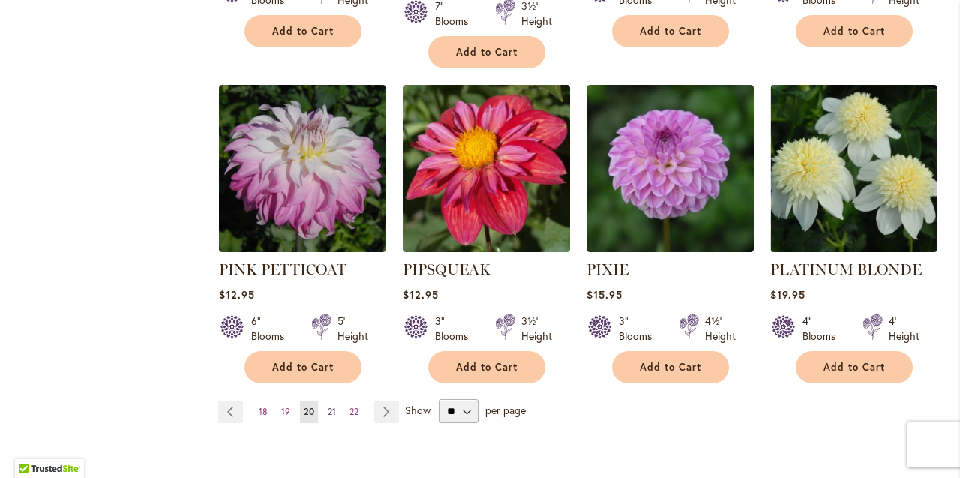
click at [333, 406] on span "21" at bounding box center [332, 411] width 8 height 11
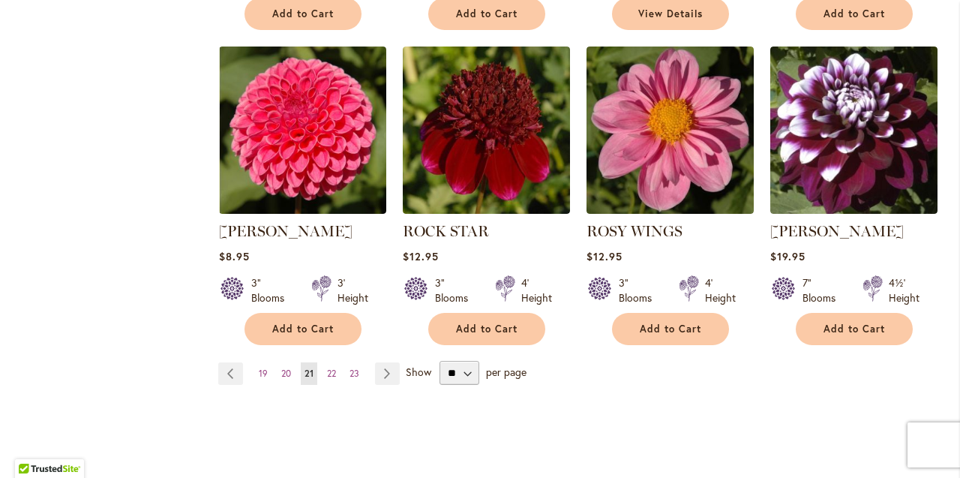
scroll to position [1294, 0]
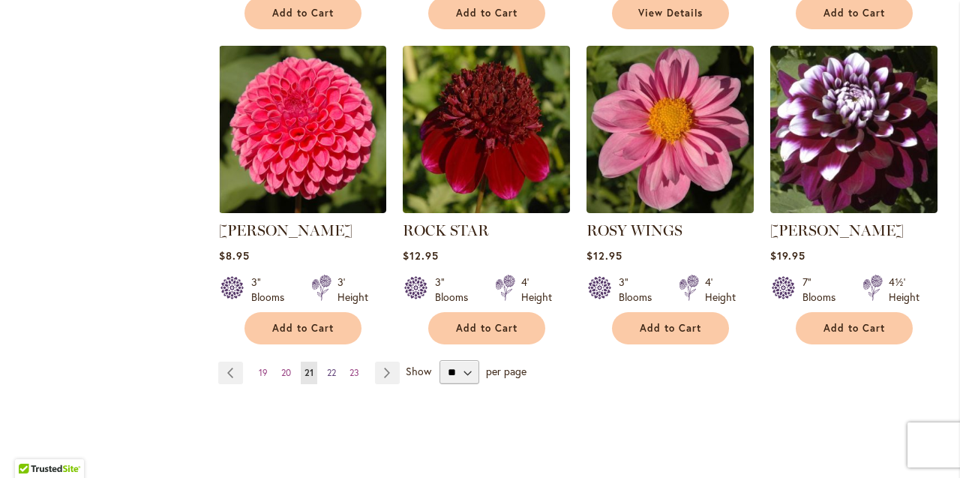
click at [330, 367] on span "22" at bounding box center [331, 372] width 9 height 11
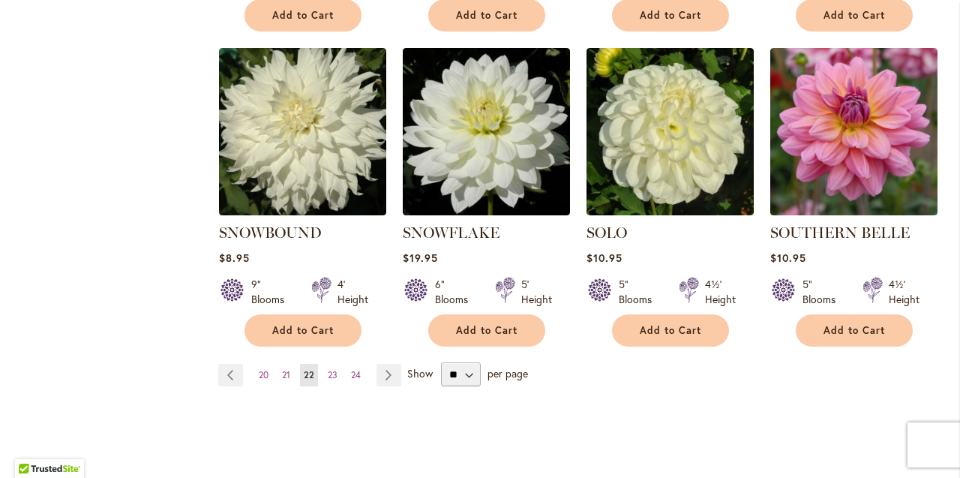
scroll to position [1294, 0]
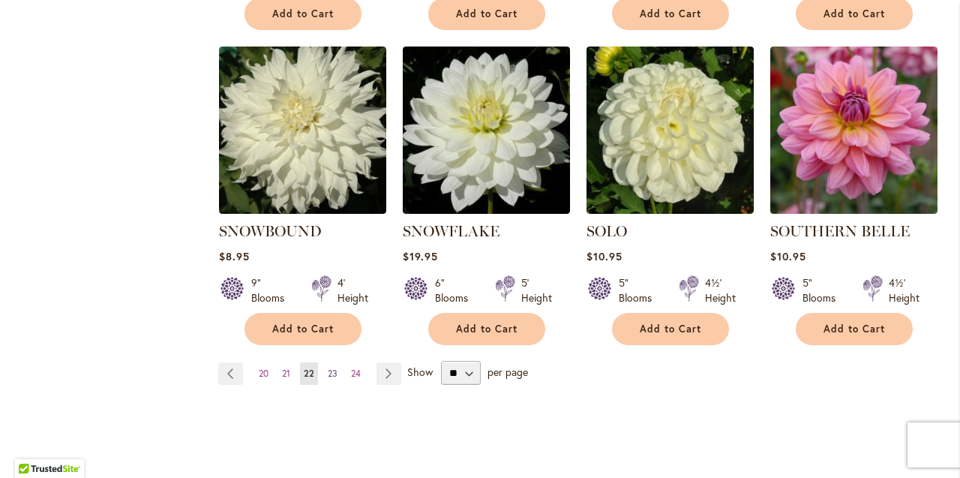
click at [332, 367] on span "23" at bounding box center [333, 372] width 10 height 11
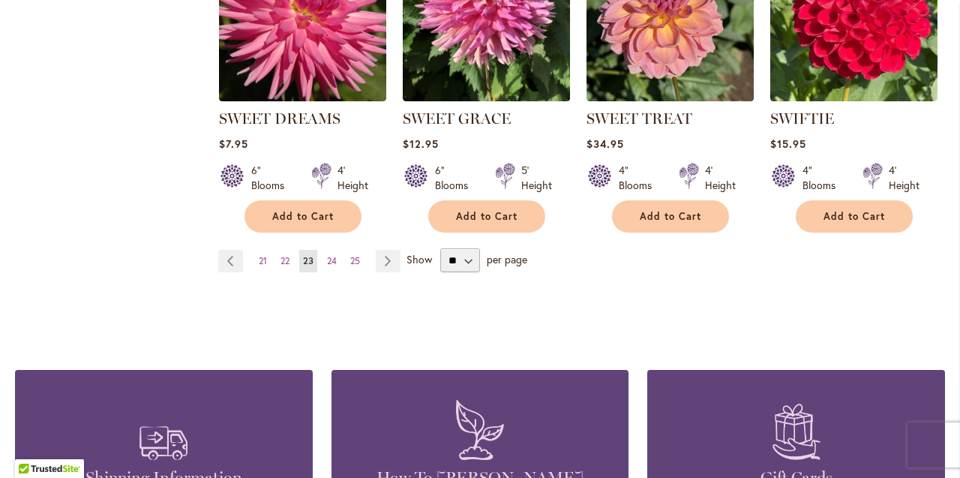
scroll to position [1409, 0]
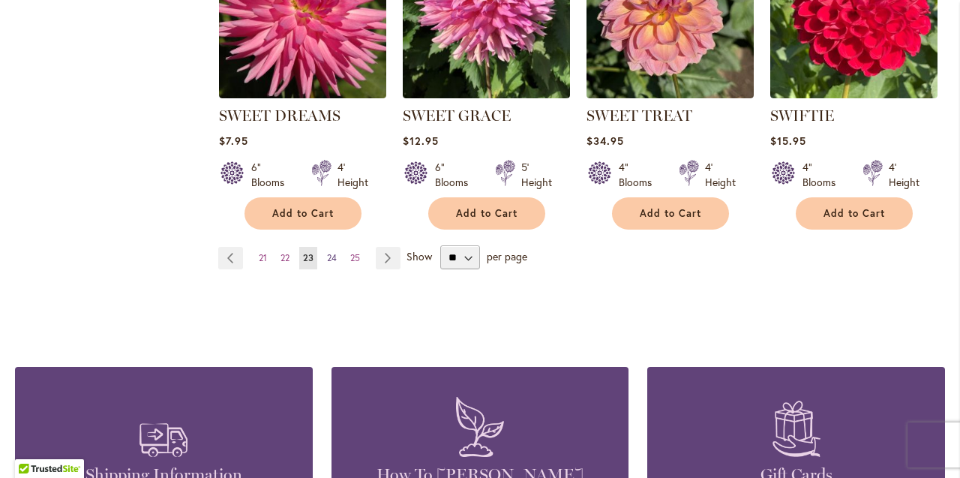
click at [332, 252] on span "24" at bounding box center [332, 257] width 10 height 11
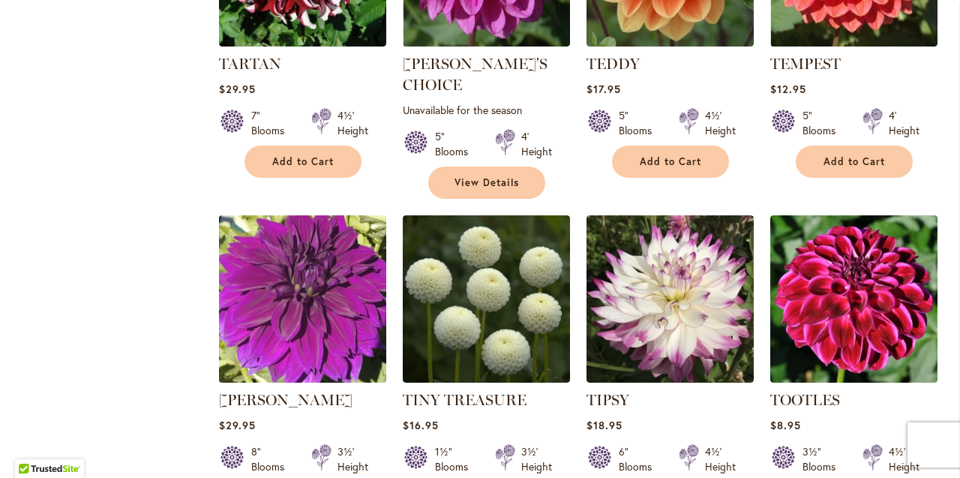
scroll to position [811, 0]
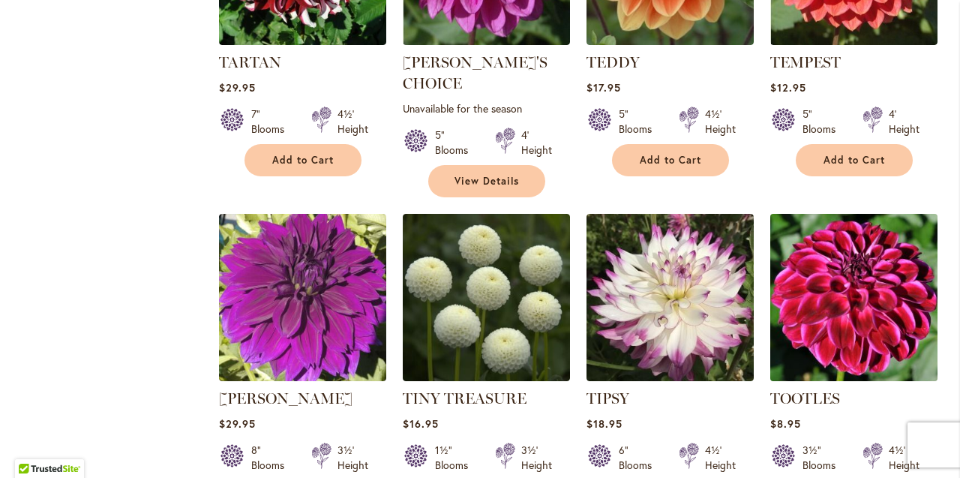
click at [817, 270] on img at bounding box center [853, 297] width 175 height 175
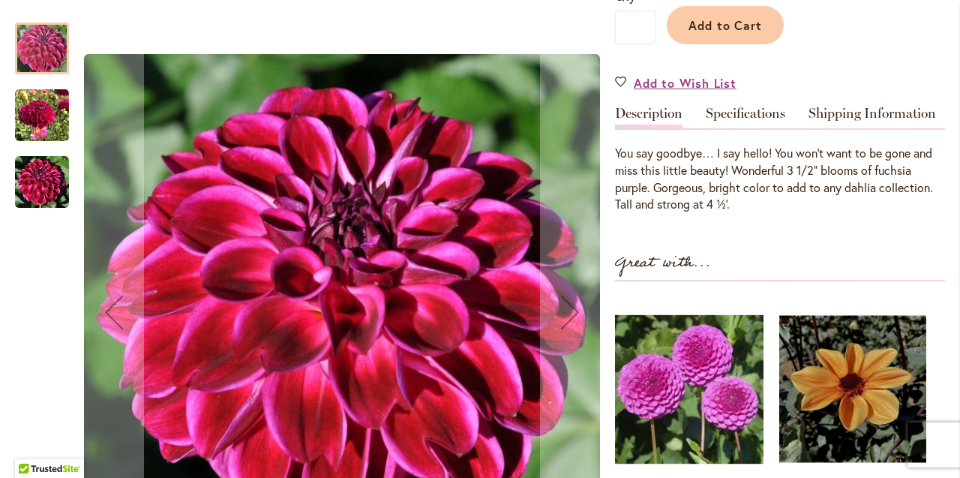
scroll to position [388, 0]
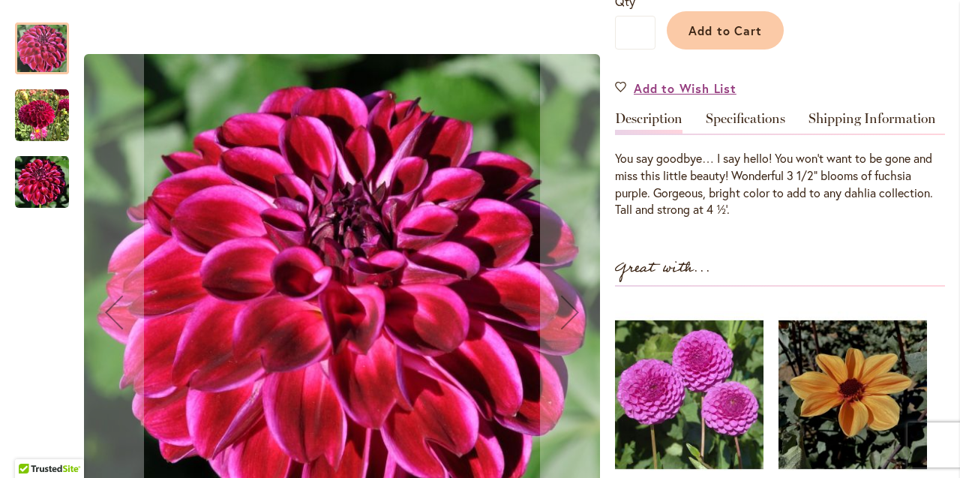
click at [49, 113] on img "Tootles" at bounding box center [42, 115] width 54 height 54
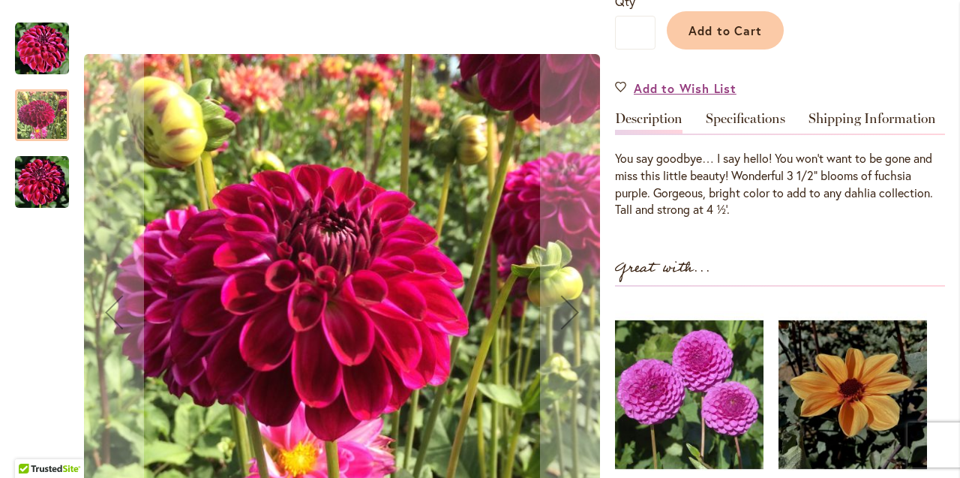
click at [37, 178] on img "Tootles" at bounding box center [42, 182] width 54 height 54
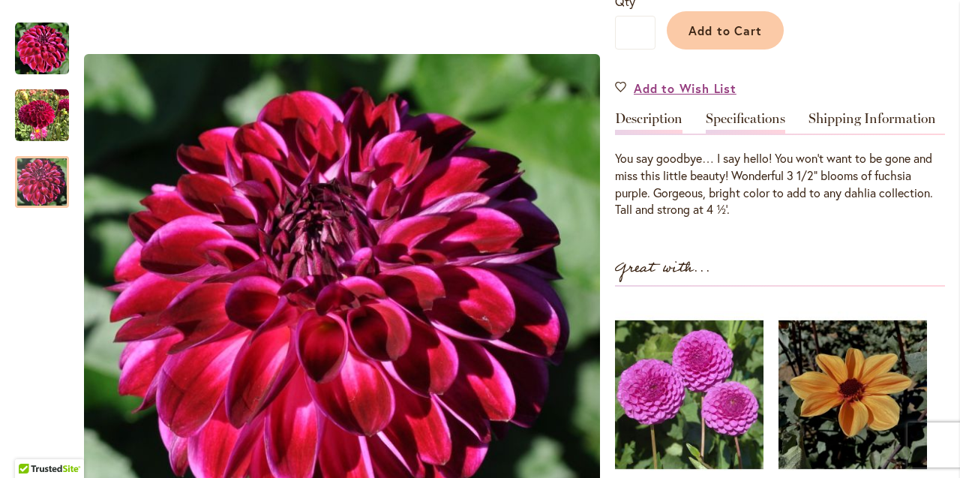
click at [735, 118] on link "Specifications" at bounding box center [745, 123] width 79 height 22
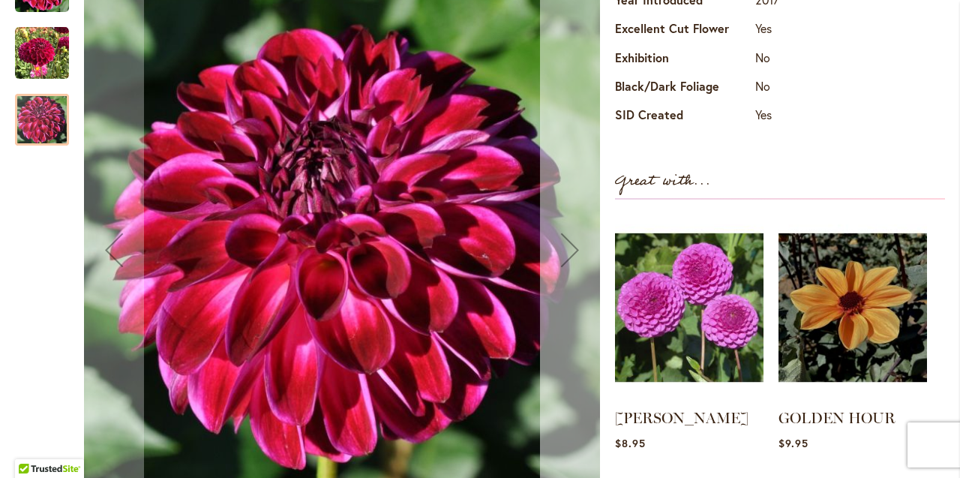
scroll to position [700, 0]
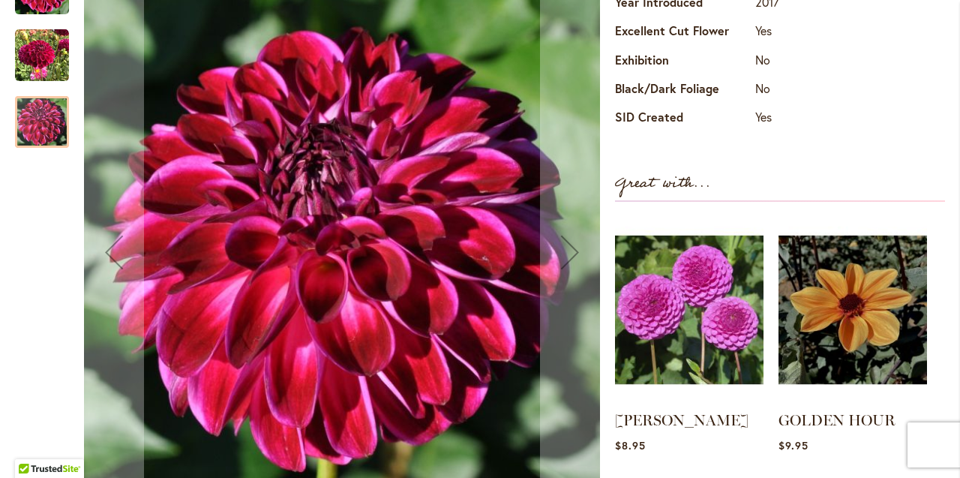
click at [44, 118] on div at bounding box center [42, 122] width 54 height 52
click at [37, 42] on img "Tootles" at bounding box center [42, 55] width 54 height 54
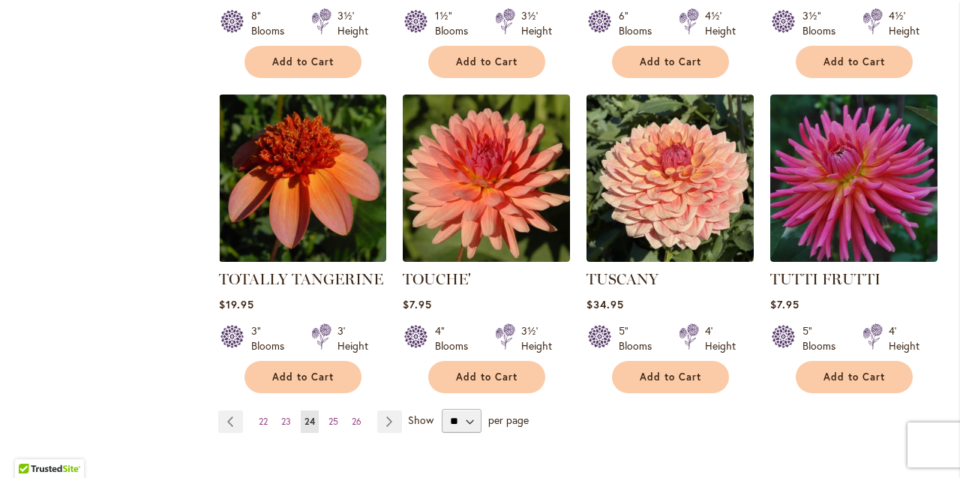
scroll to position [1262, 0]
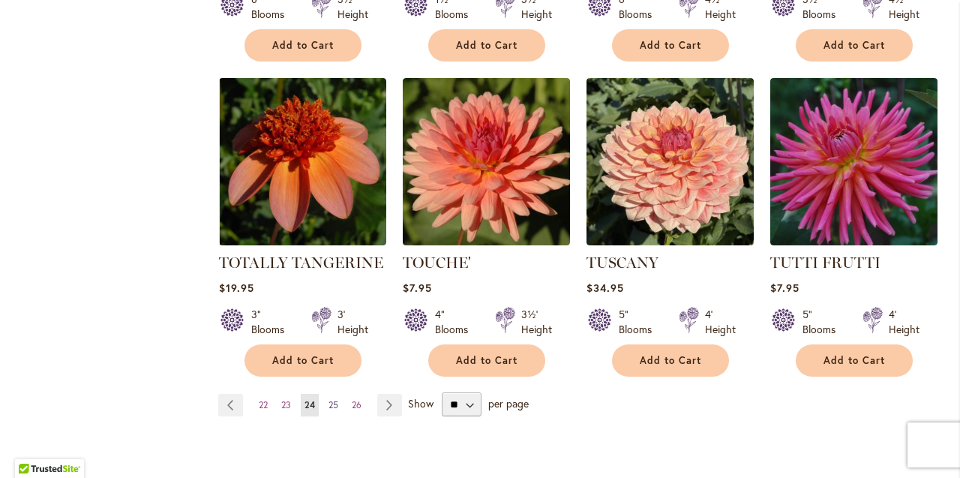
click at [335, 399] on span "25" at bounding box center [333, 404] width 10 height 11
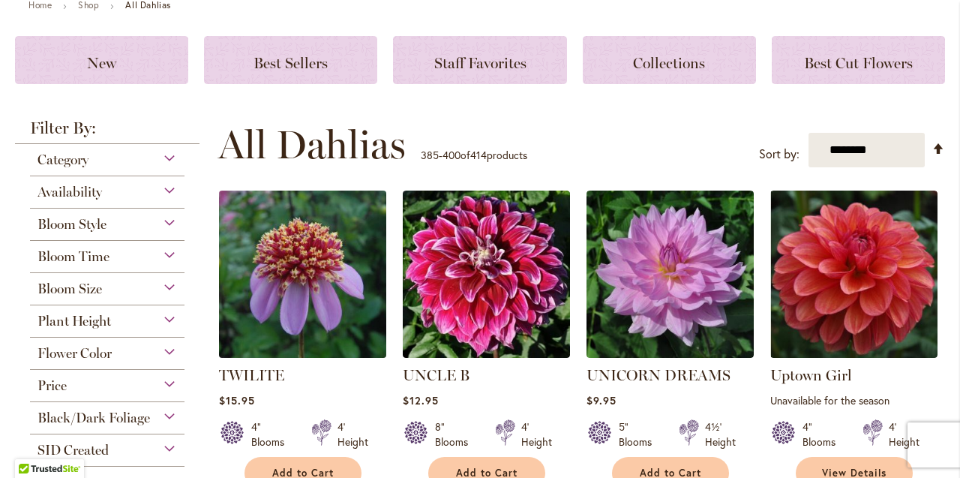
scroll to position [188, 0]
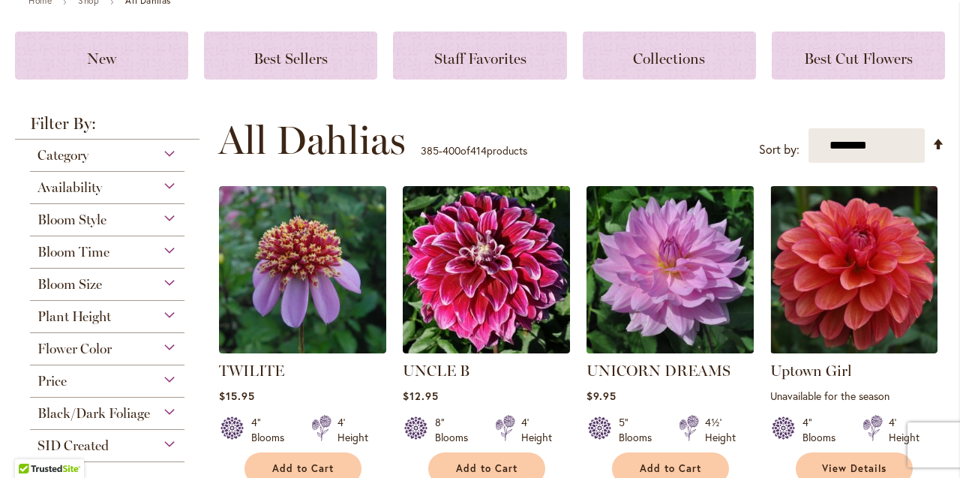
click at [648, 292] on img at bounding box center [669, 269] width 175 height 175
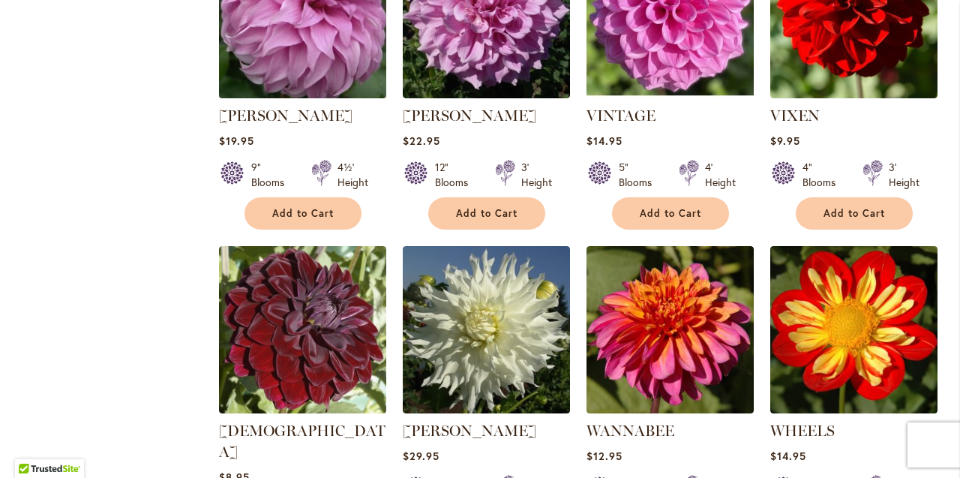
scroll to position [760, 0]
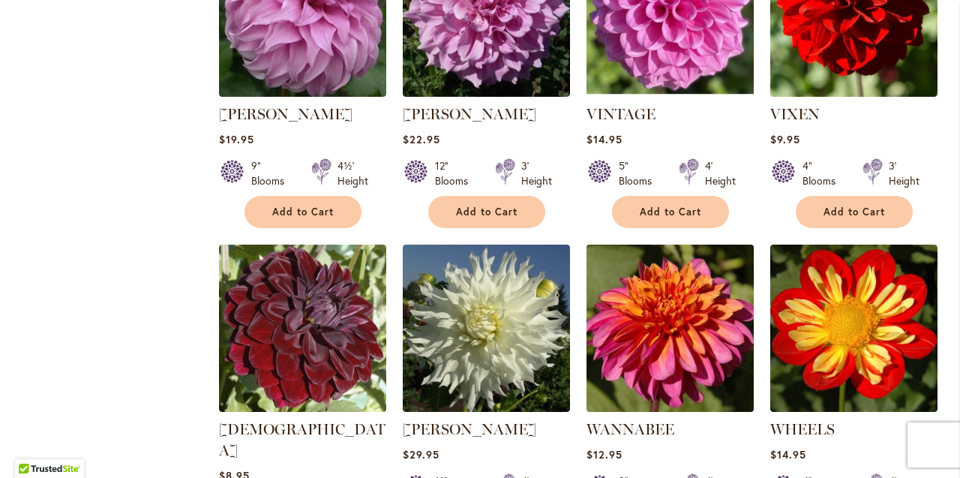
click at [637, 346] on img at bounding box center [669, 328] width 175 height 175
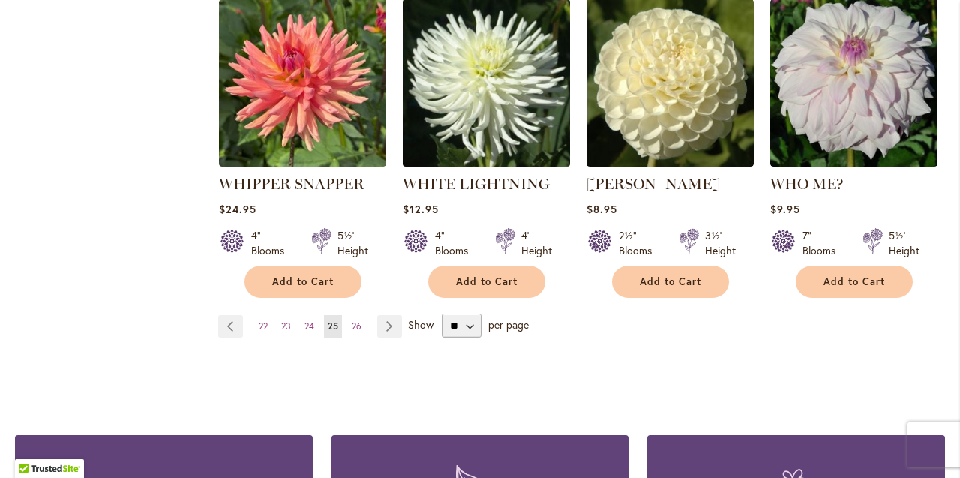
scroll to position [1342, 0]
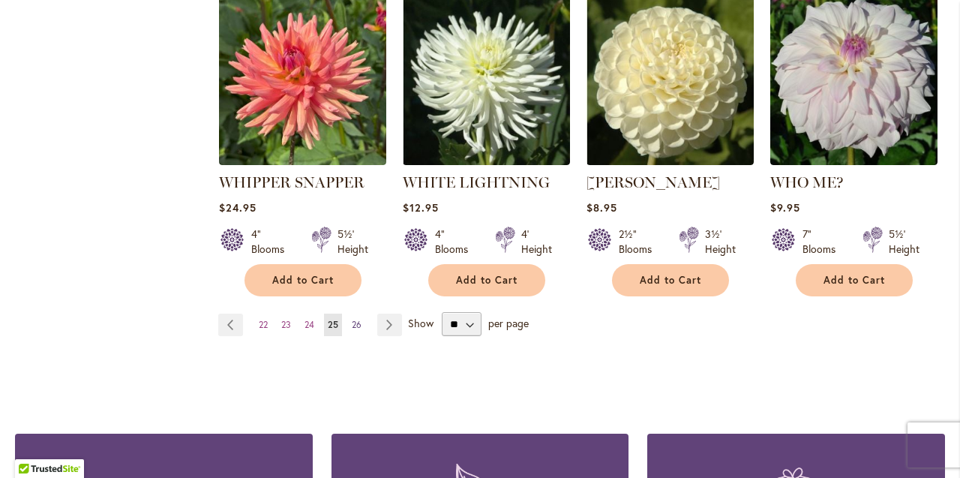
click at [355, 319] on span "26" at bounding box center [357, 324] width 10 height 11
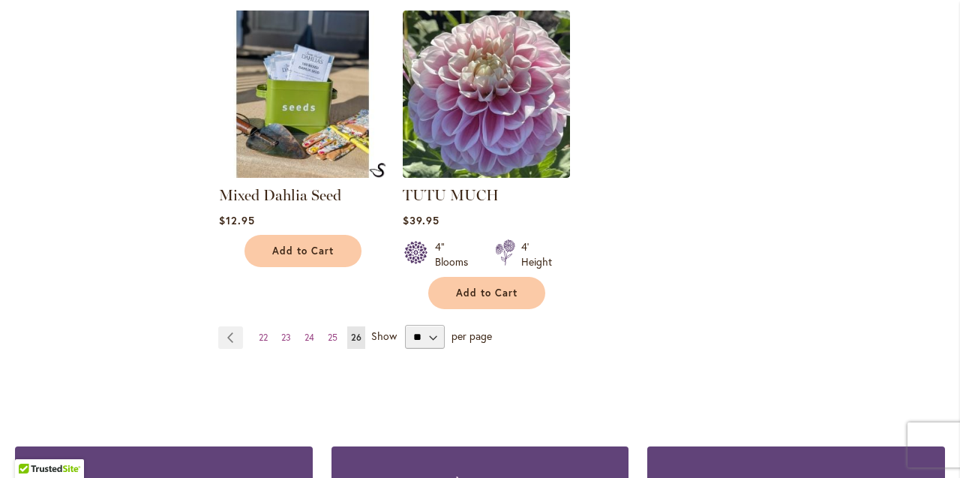
scroll to position [1310, 0]
